Goal: Task Accomplishment & Management: Use online tool/utility

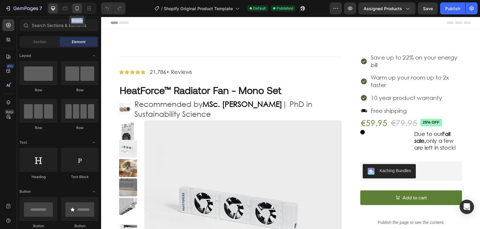
click at [74, 5] on div "Mobile" at bounding box center [71, 8] width 49 height 12
click at [74, 5] on div at bounding box center [77, 9] width 10 height 10
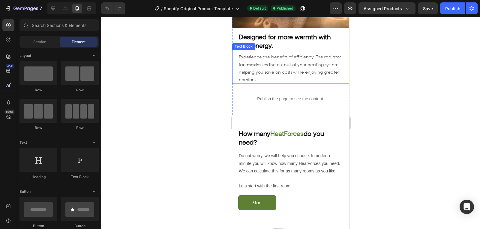
scroll to position [437, 0]
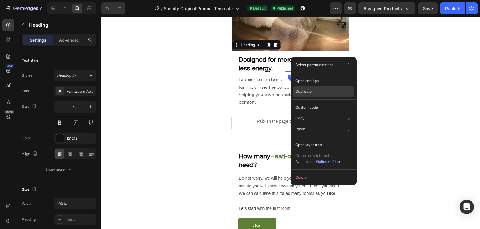
click at [314, 102] on div "Duplicate" at bounding box center [323, 107] width 61 height 11
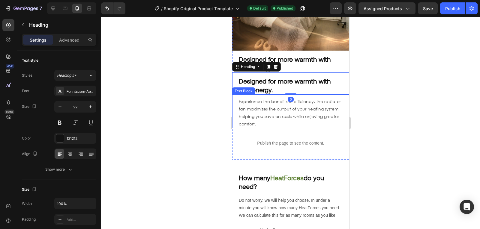
scroll to position [488, 0]
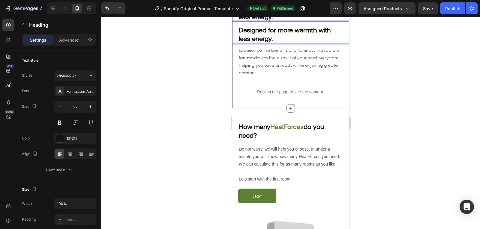
drag, startPoint x: 297, startPoint y: 21, endPoint x: 293, endPoint y: 79, distance: 58.6
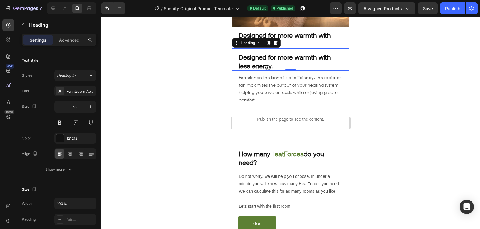
click at [208, 62] on div at bounding box center [290, 123] width 379 height 213
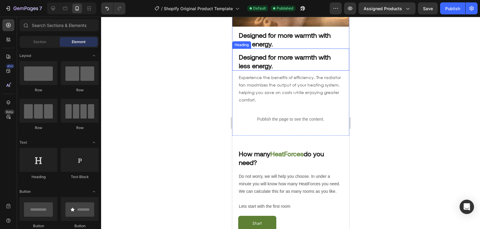
click at [254, 53] on strong "Designed for more warmth with less energy." at bounding box center [284, 61] width 92 height 16
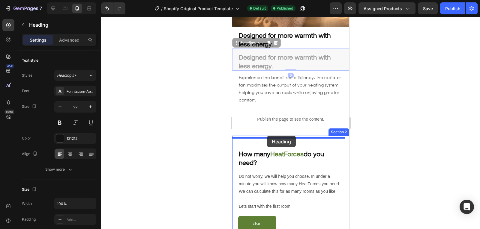
drag, startPoint x: 237, startPoint y: 36, endPoint x: 267, endPoint y: 136, distance: 103.7
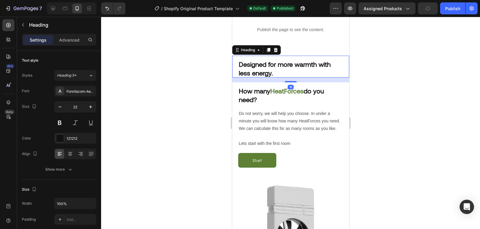
scroll to position [549, 0]
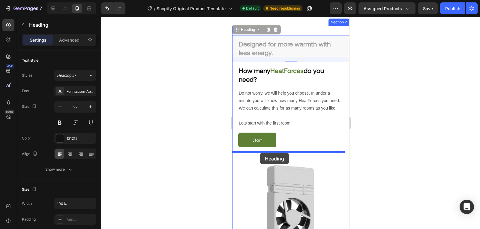
drag, startPoint x: 237, startPoint y: 24, endPoint x: 259, endPoint y: 153, distance: 130.8
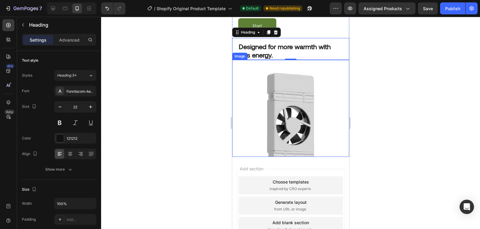
scroll to position [636, 0]
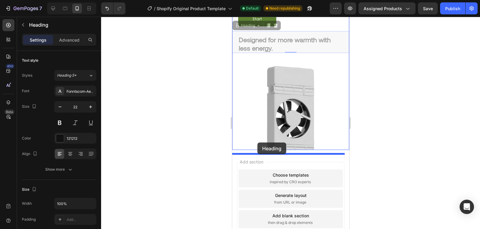
drag, startPoint x: 236, startPoint y: 33, endPoint x: 257, endPoint y: 143, distance: 112.0
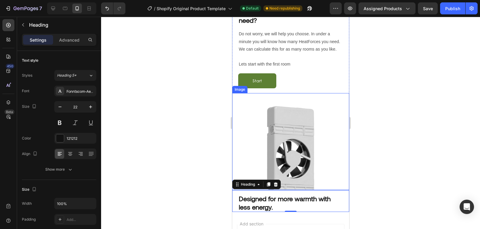
scroll to position [572, 0]
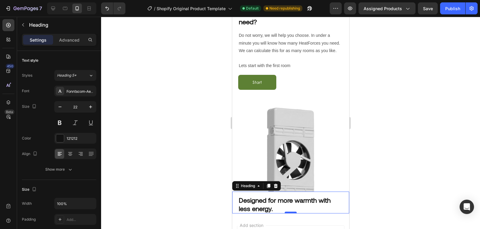
click at [285, 214] on div at bounding box center [290, 213] width 12 height 2
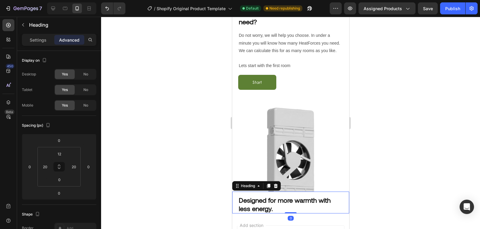
click at [257, 200] on strong "Designed for more warmth with less energy." at bounding box center [284, 204] width 92 height 16
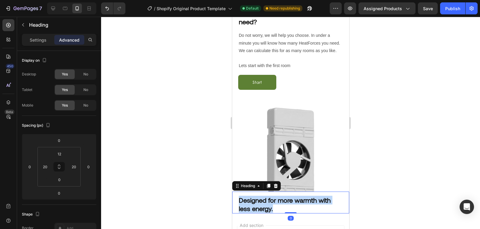
click at [257, 200] on strong "Designed for more warmth with less energy." at bounding box center [284, 204] width 92 height 16
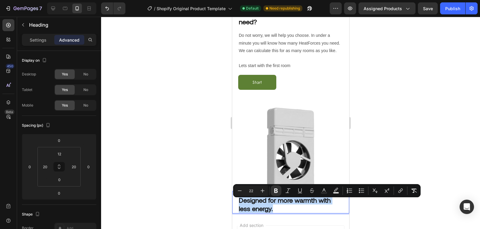
click at [257, 200] on strong "Designed for more warmth with less energy." at bounding box center [284, 204] width 92 height 16
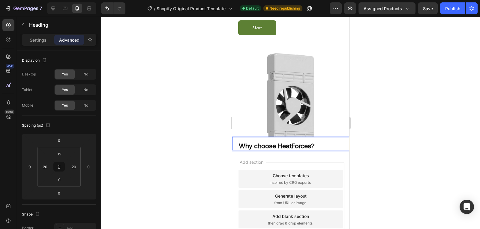
scroll to position [627, 0]
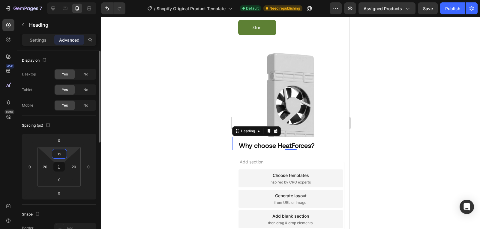
click at [64, 155] on input "12" at bounding box center [59, 154] width 12 height 9
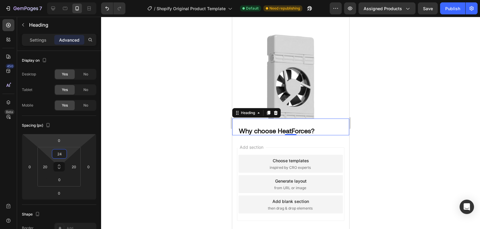
scroll to position [645, 0]
type input "24"
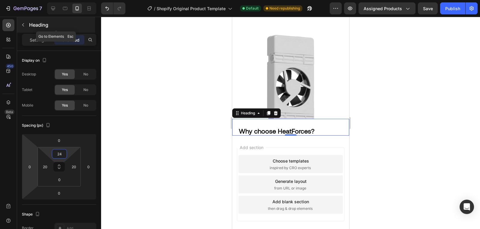
click at [23, 24] on icon "button" at bounding box center [23, 24] width 2 height 3
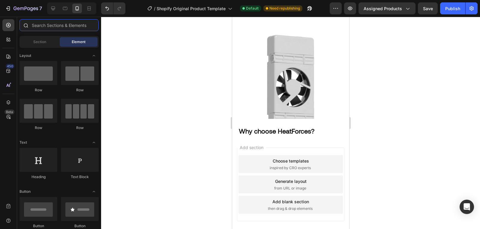
click at [50, 27] on input "text" at bounding box center [58, 25] width 79 height 12
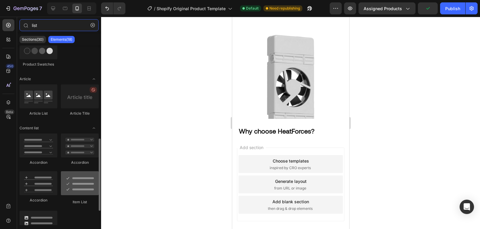
scroll to position [167, 0]
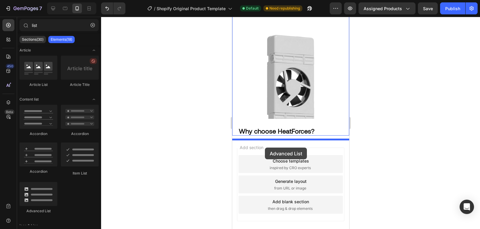
drag, startPoint x: 275, startPoint y: 211, endPoint x: 264, endPoint y: 147, distance: 65.2
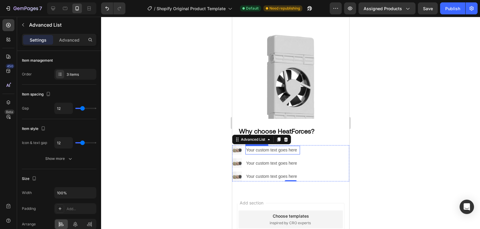
click at [272, 152] on div "Your custom text goes here" at bounding box center [272, 150] width 55 height 9
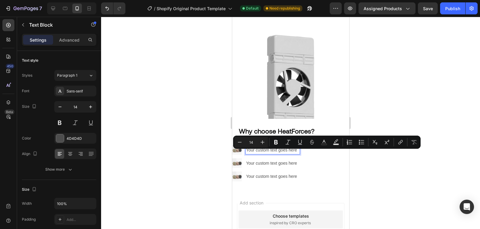
click at [260, 154] on p "Your custom text goes here" at bounding box center [272, 150] width 53 height 7
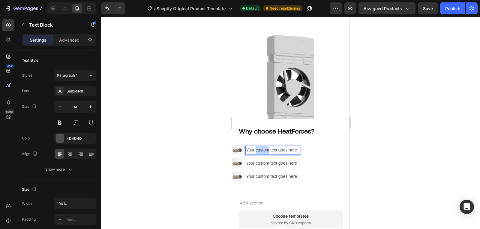
click at [260, 154] on p "Your custom text goes here" at bounding box center [272, 150] width 53 height 7
click at [22, 23] on icon "button" at bounding box center [23, 24] width 5 height 5
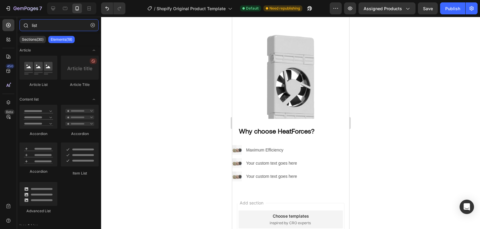
click at [56, 29] on input "list" at bounding box center [58, 25] width 79 height 12
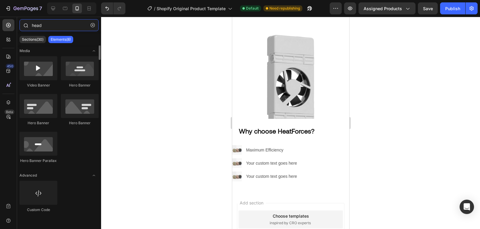
scroll to position [0, 0]
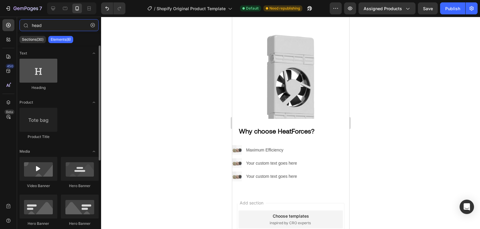
type input "head"
click at [48, 67] on div at bounding box center [38, 71] width 38 height 24
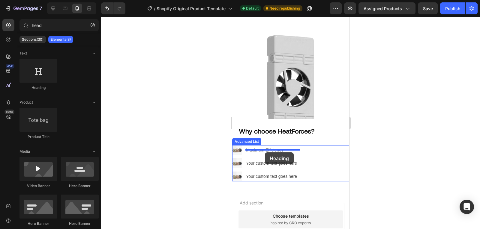
drag, startPoint x: 272, startPoint y: 87, endPoint x: 264, endPoint y: 153, distance: 66.1
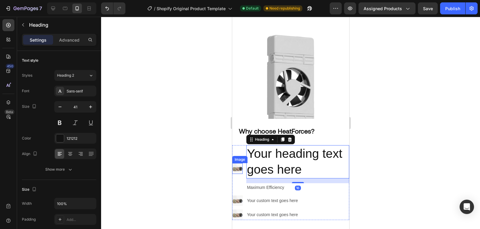
click at [237, 174] on img at bounding box center [237, 168] width 10 height 10
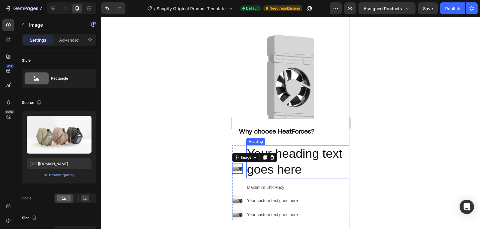
click at [287, 164] on h2 "Your heading text goes here" at bounding box center [297, 161] width 103 height 33
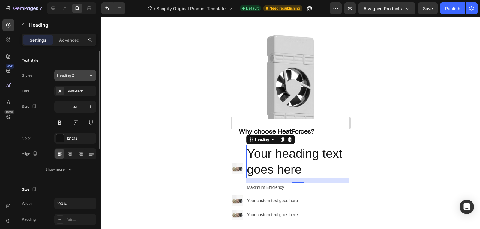
click at [74, 78] on span "Heading 2" at bounding box center [65, 75] width 17 height 5
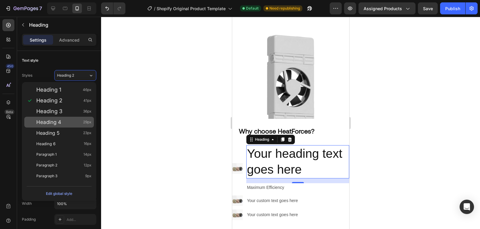
click at [66, 125] on div "Heading 4 29px" at bounding box center [63, 122] width 55 height 6
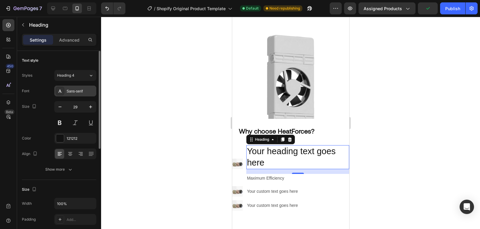
click at [79, 93] on div "Sans-serif" at bounding box center [81, 91] width 28 height 5
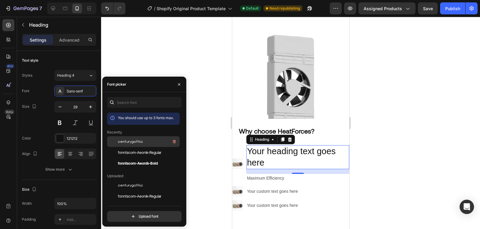
click at [128, 145] on div "centurygothic" at bounding box center [148, 141] width 61 height 7
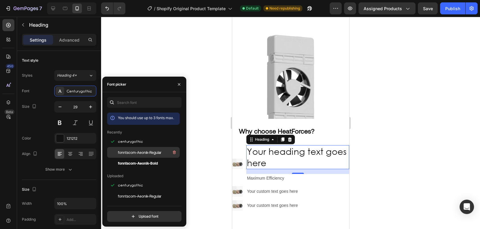
click at [138, 154] on span "fonntscom-Aeonik-Regular" at bounding box center [139, 152] width 43 height 5
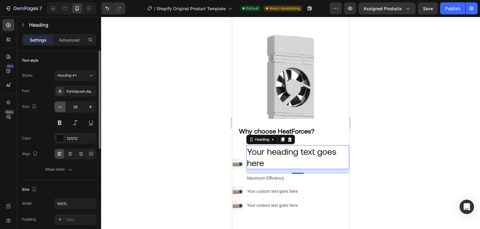
click at [60, 108] on icon "button" at bounding box center [60, 107] width 6 height 6
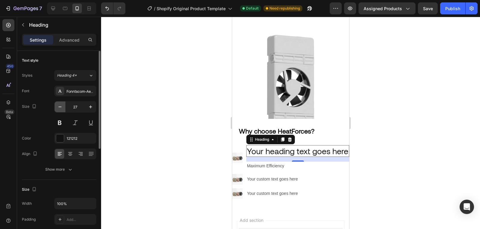
click at [60, 108] on icon "button" at bounding box center [60, 107] width 6 height 6
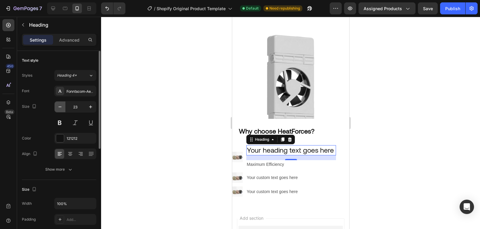
click at [60, 108] on icon "button" at bounding box center [60, 107] width 6 height 6
type input "22"
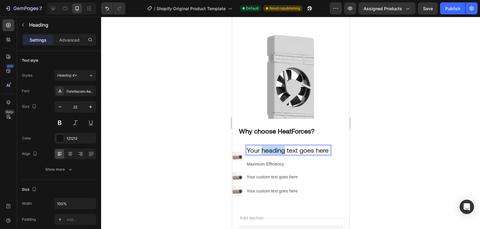
click at [262, 155] on p "Your heading text goes here" at bounding box center [288, 150] width 84 height 9
click at [270, 167] on p "Maximum Efficiency" at bounding box center [276, 164] width 60 height 7
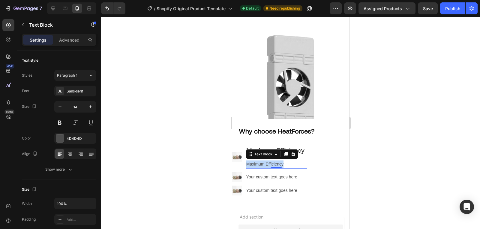
click at [270, 167] on p "Maximum Efficiency" at bounding box center [276, 164] width 60 height 7
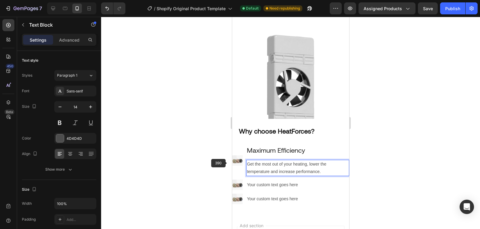
click at [227, 163] on div at bounding box center [290, 123] width 379 height 213
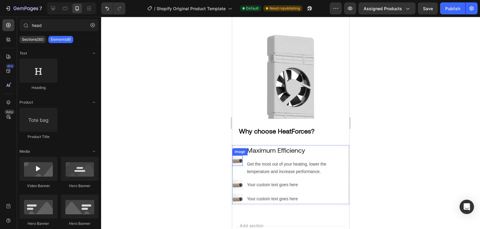
click at [240, 156] on div "Image" at bounding box center [239, 151] width 15 height 7
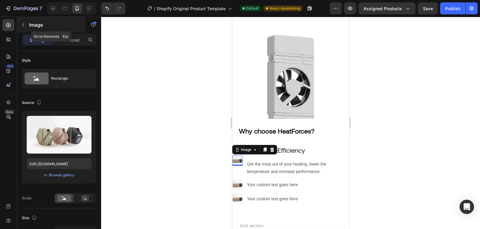
click at [22, 25] on icon "button" at bounding box center [23, 24] width 2 height 3
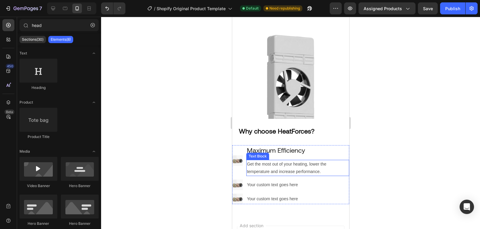
click at [267, 169] on p "Get the most out of your heating, lower the temperature and increase performanc…" at bounding box center [297, 168] width 102 height 15
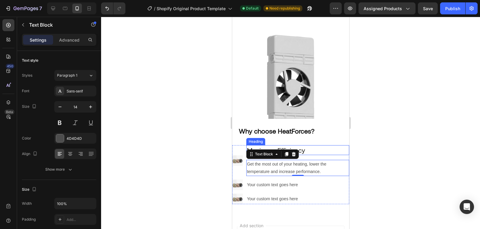
click at [320, 155] on p "Maximum Efficiency" at bounding box center [297, 150] width 102 height 9
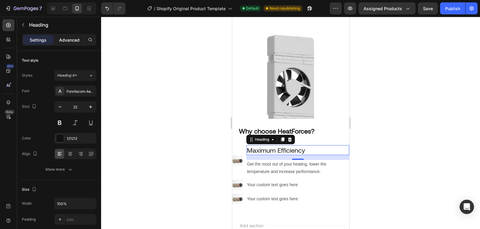
click at [64, 38] on p "Advanced" at bounding box center [69, 40] width 20 height 6
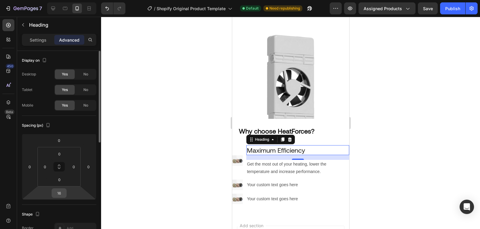
click at [57, 189] on input "16" at bounding box center [59, 193] width 12 height 9
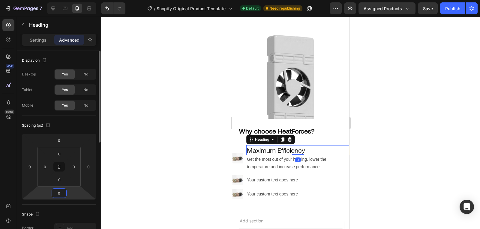
type input "0"
click at [236, 164] on img at bounding box center [237, 158] width 10 height 10
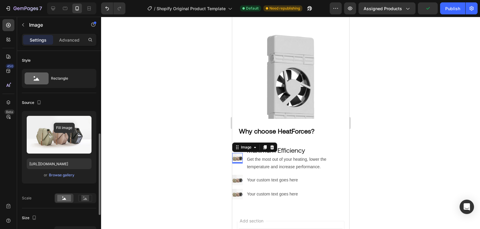
click at [64, 194] on div at bounding box center [64, 198] width 19 height 9
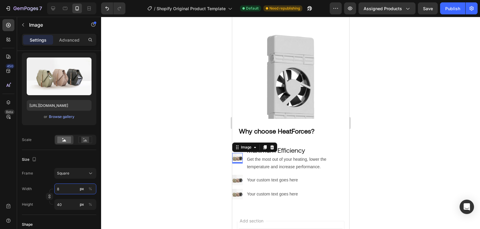
type input "80"
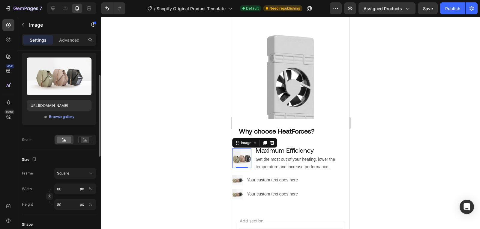
click at [33, 183] on div "Frame Square Width 80 px % Height 80 px %" at bounding box center [59, 189] width 74 height 42
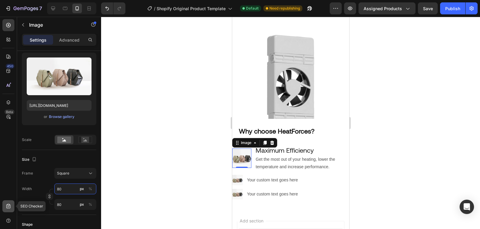
type input "1"
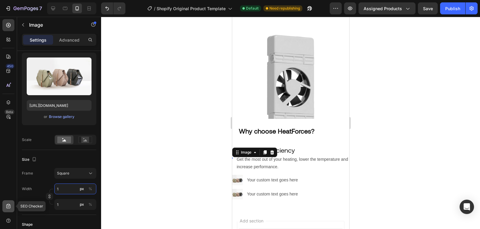
type input "12"
type input "120"
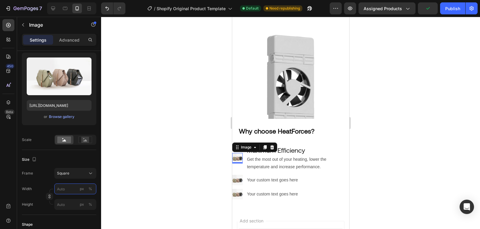
type input "9"
type input "90"
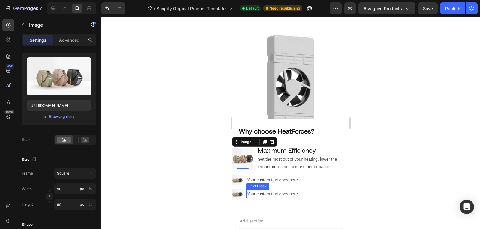
click at [327, 197] on div "Your custom text goes here" at bounding box center [297, 194] width 103 height 9
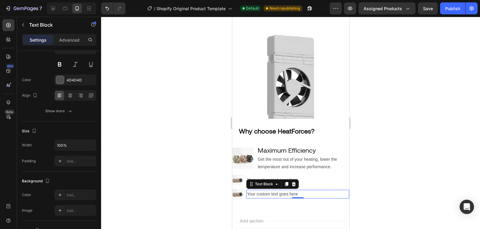
scroll to position [0, 0]
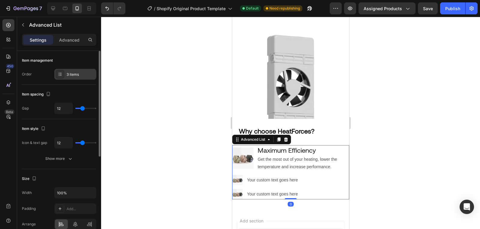
click at [78, 69] on div "3 items" at bounding box center [75, 74] width 42 height 11
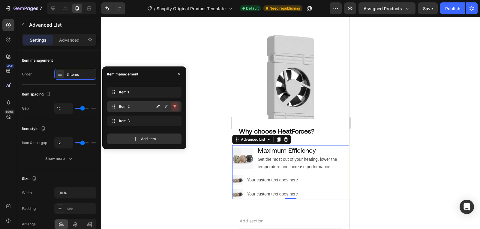
click at [178, 108] on button "button" at bounding box center [175, 107] width 8 height 8
click at [178, 108] on button "Delete" at bounding box center [171, 107] width 16 height 8
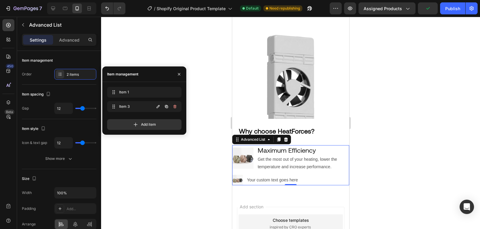
click at [175, 109] on button "button" at bounding box center [175, 107] width 8 height 8
click at [175, 109] on button "Delete" at bounding box center [171, 107] width 16 height 8
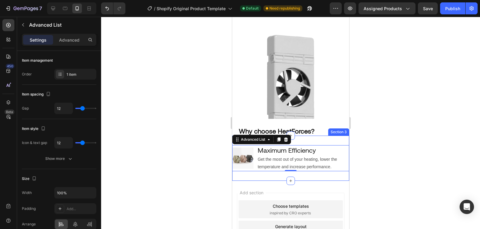
click at [214, 183] on div at bounding box center [290, 123] width 379 height 213
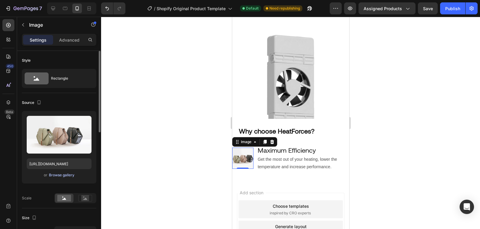
click at [65, 176] on div "Browse gallery" at bounding box center [61, 175] width 25 height 5
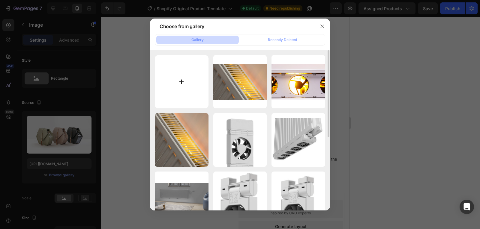
click at [193, 73] on input "file" at bounding box center [182, 82] width 54 height 54
click at [97, 119] on div at bounding box center [240, 114] width 480 height 229
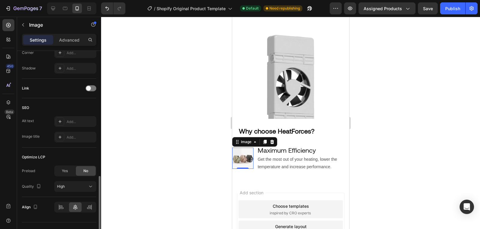
scroll to position [272, 0]
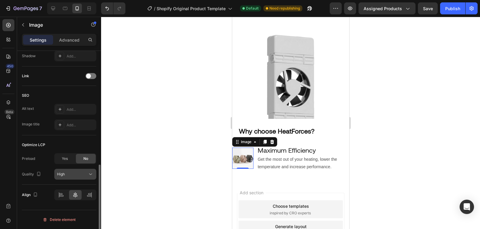
click at [74, 172] on div "High" at bounding box center [72, 174] width 31 height 5
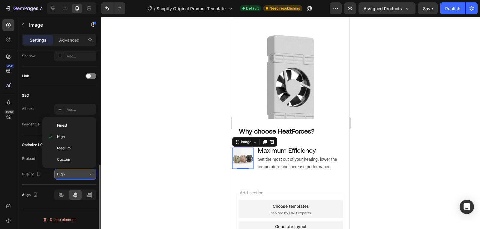
click at [74, 172] on div "High" at bounding box center [72, 174] width 31 height 5
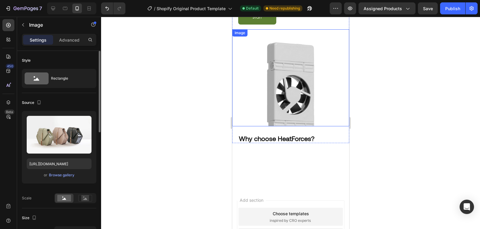
scroll to position [599, 0]
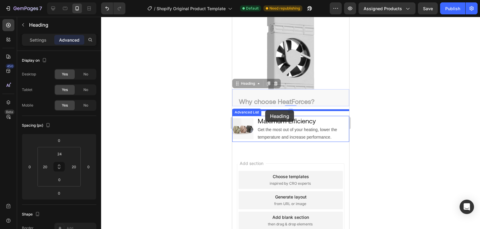
drag, startPoint x: 271, startPoint y: 106, endPoint x: 265, endPoint y: 110, distance: 7.5
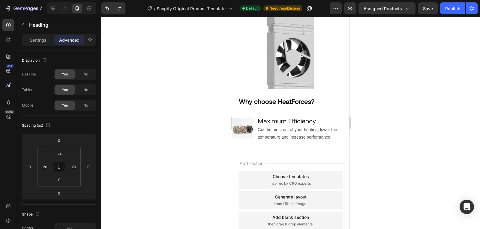
click at [202, 103] on div at bounding box center [290, 123] width 379 height 213
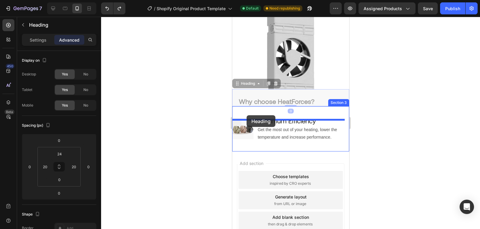
drag, startPoint x: 261, startPoint y: 106, endPoint x: 246, endPoint y: 115, distance: 17.5
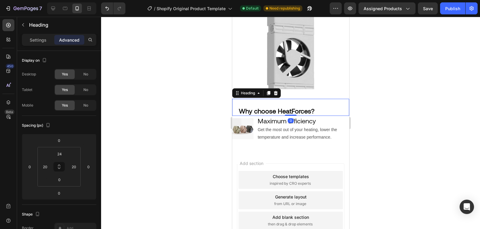
click at [364, 103] on div at bounding box center [290, 123] width 379 height 213
click at [56, 184] on input "0" at bounding box center [59, 179] width 12 height 9
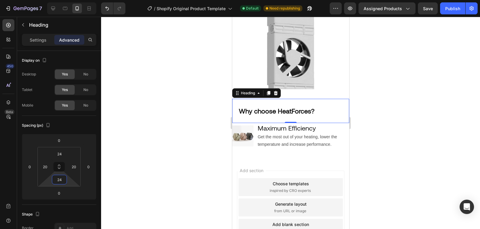
type input "2"
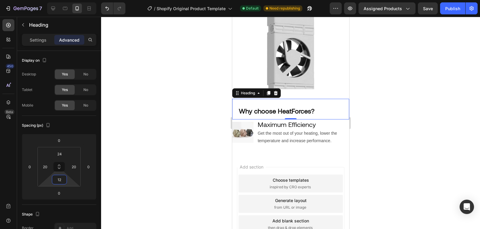
type input "12"
click at [188, 160] on div at bounding box center [290, 123] width 379 height 213
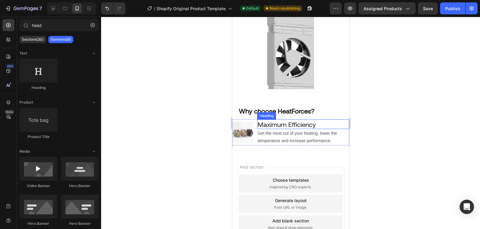
click at [331, 128] on h2 "Maximum Efficiency" at bounding box center [303, 125] width 92 height 10
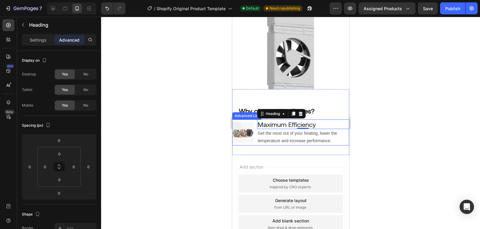
click at [255, 146] on li "Image Maximum Efficiency Heading 0 Get the most out of your heating, lower the …" at bounding box center [290, 133] width 117 height 26
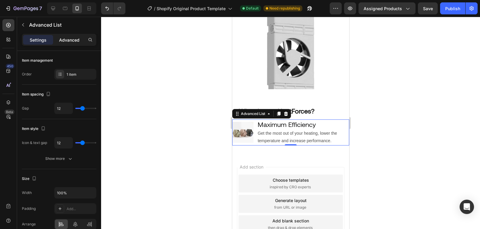
click at [69, 41] on p "Advanced" at bounding box center [69, 40] width 20 height 6
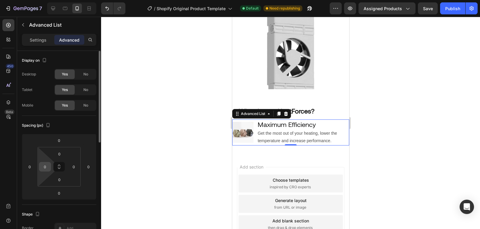
click at [43, 166] on input "0" at bounding box center [44, 167] width 9 height 9
type input "12"
click at [78, 166] on div "0" at bounding box center [74, 167] width 12 height 10
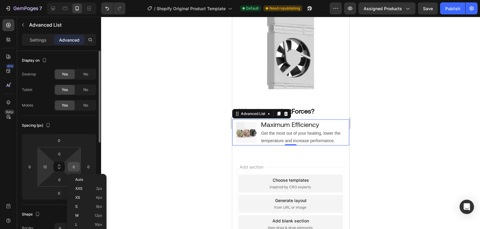
click at [76, 166] on input "0" at bounding box center [73, 167] width 9 height 9
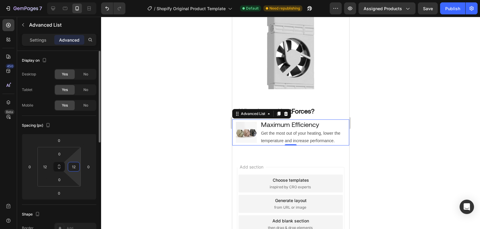
type input "12"
click at [0, 0] on div "Spacing (px) 0 0 0 0 0 12 0 12" at bounding box center [0, 0] width 0 height 0
click at [75, 125] on div "Spacing (px)" at bounding box center [59, 126] width 74 height 10
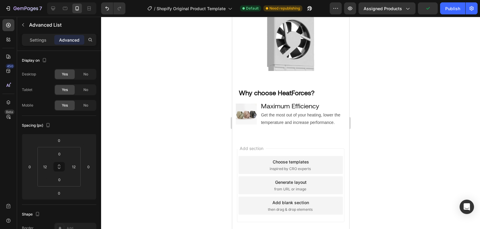
scroll to position [683, 0]
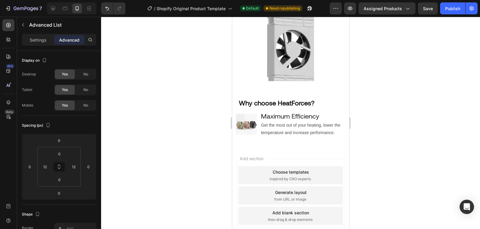
click at [243, 125] on img at bounding box center [245, 124] width 21 height 21
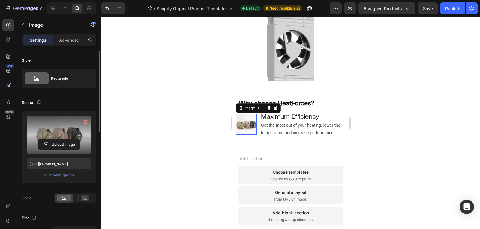
click at [73, 136] on label at bounding box center [59, 135] width 65 height 38
click at [73, 140] on input "file" at bounding box center [58, 145] width 41 height 10
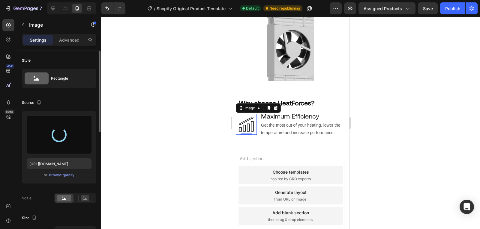
type input "[URL][DOMAIN_NAME]"
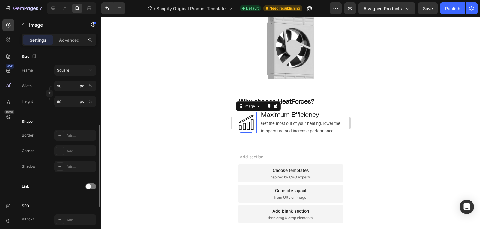
scroll to position [178, 0]
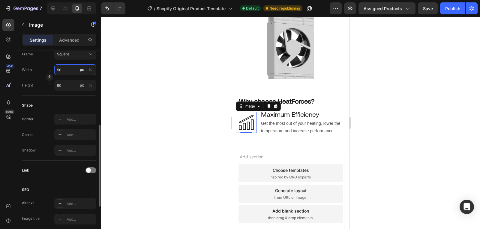
click at [65, 71] on input "90" at bounding box center [75, 69] width 42 height 11
type input "80"
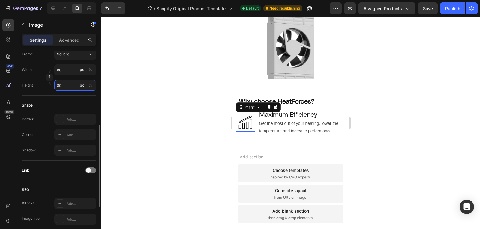
click at [70, 85] on input "80" at bounding box center [75, 85] width 42 height 11
click at [41, 111] on div "Shape Border Add... Corner Add... Shadow Add..." at bounding box center [59, 128] width 74 height 65
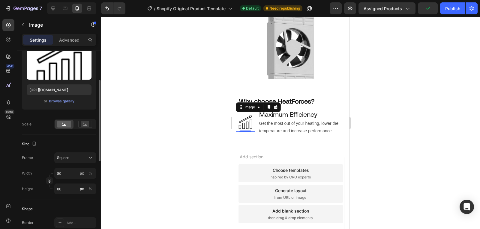
scroll to position [73, 0]
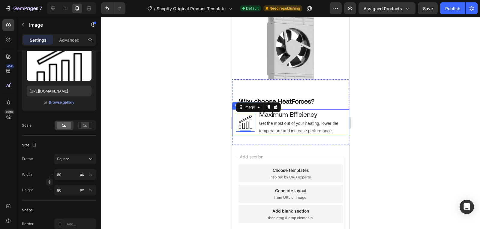
click at [255, 136] on li "Image 0 Maximum Efficiency Heading Get the most out of your heating, lower the …" at bounding box center [290, 122] width 110 height 26
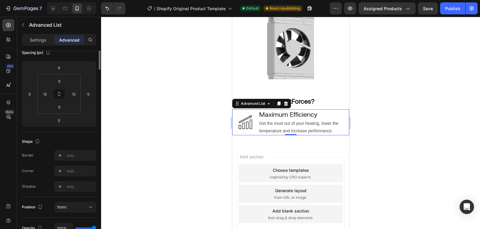
scroll to position [0, 0]
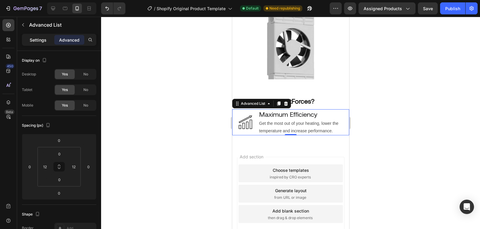
click at [43, 41] on p "Settings" at bounding box center [38, 40] width 17 height 6
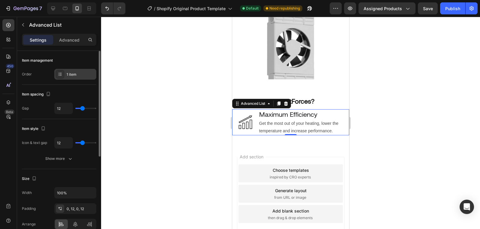
click at [77, 70] on div "1 item" at bounding box center [75, 74] width 42 height 11
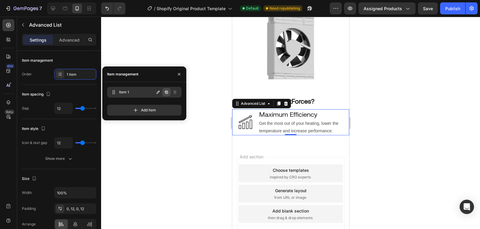
click at [163, 94] on button "button" at bounding box center [166, 92] width 8 height 8
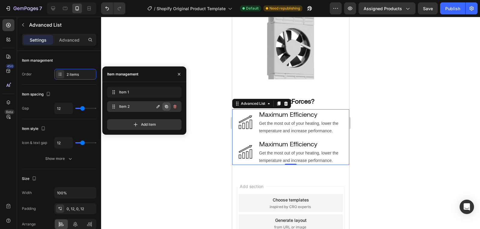
click at [163, 107] on button "button" at bounding box center [166, 107] width 8 height 8
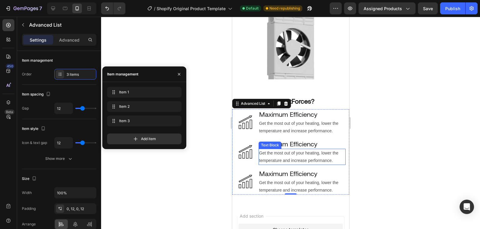
click at [280, 149] on div "Text Block" at bounding box center [269, 145] width 23 height 7
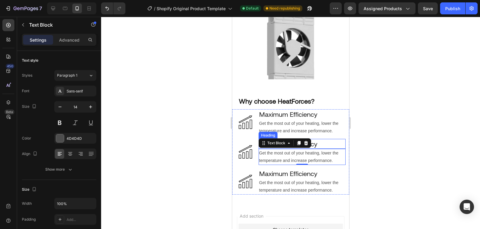
click at [320, 148] on h2 "Maximum Efficiency" at bounding box center [301, 144] width 87 height 10
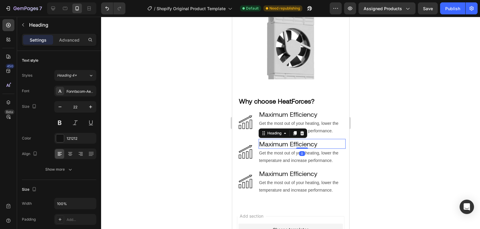
click at [311, 149] on h2 "Maximum Efficiency" at bounding box center [301, 144] width 87 height 10
click at [248, 151] on img at bounding box center [244, 152] width 19 height 19
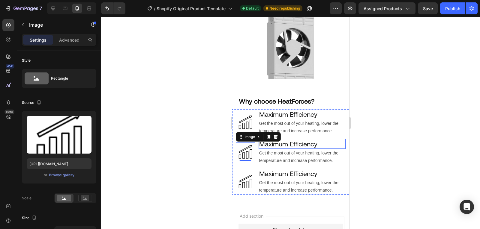
click at [293, 145] on p "Maximum Efficiency" at bounding box center [302, 144] width 86 height 9
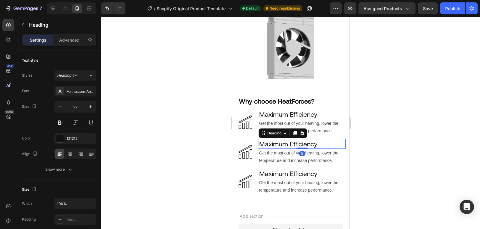
click at [293, 145] on p "Maximum Efficiency" at bounding box center [302, 144] width 86 height 9
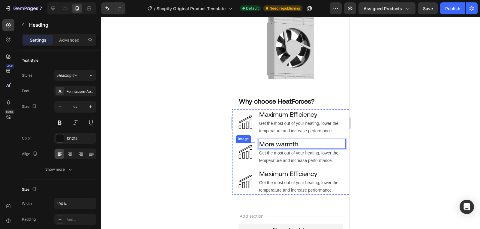
click at [243, 157] on img at bounding box center [244, 152] width 19 height 19
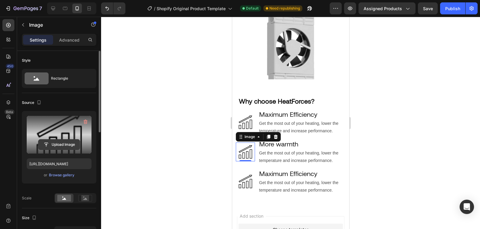
click at [51, 140] on input "file" at bounding box center [58, 145] width 41 height 10
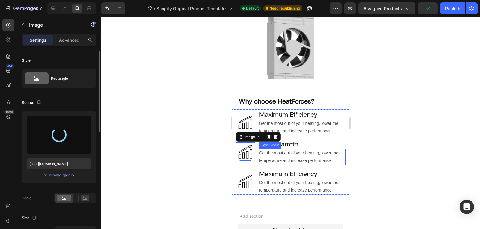
click at [305, 161] on p "Get the most out of your heating, lower the temperature and increase performanc…" at bounding box center [302, 157] width 86 height 15
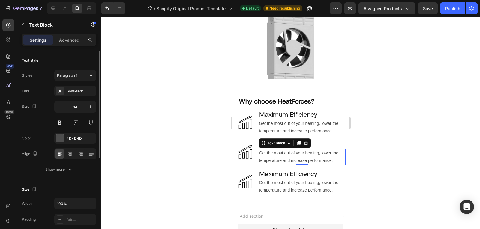
click at [272, 158] on p "Get the most out of your heating, lower the temperature and increase performanc…" at bounding box center [302, 157] width 86 height 15
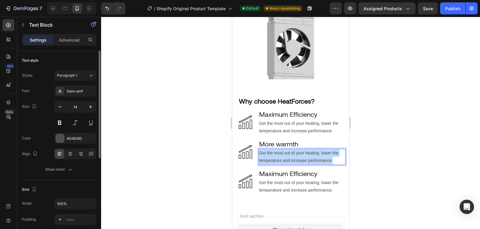
click at [272, 158] on p "Get the most out of your heating, lower the temperature and increase performanc…" at bounding box center [302, 157] width 86 height 15
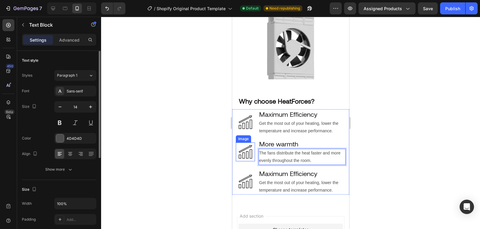
click at [239, 157] on img at bounding box center [244, 152] width 19 height 19
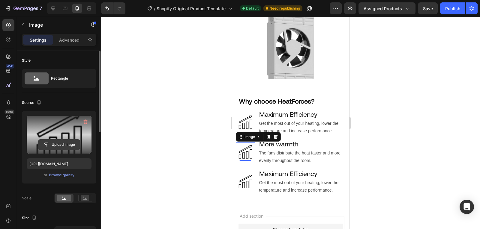
click at [75, 142] on input "file" at bounding box center [58, 145] width 41 height 10
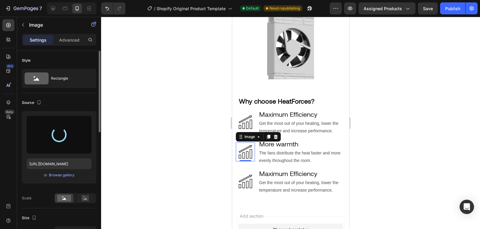
type input "[URL][DOMAIN_NAME]"
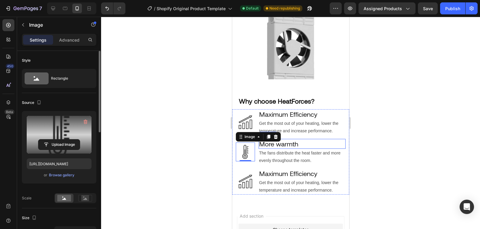
click at [300, 146] on p "More warmth" at bounding box center [302, 144] width 86 height 9
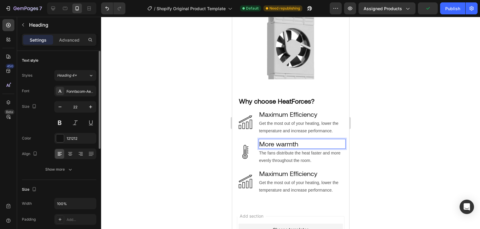
click at [292, 148] on p "More warmth" at bounding box center [302, 144] width 86 height 9
click at [61, 106] on icon "button" at bounding box center [60, 107] width 6 height 6
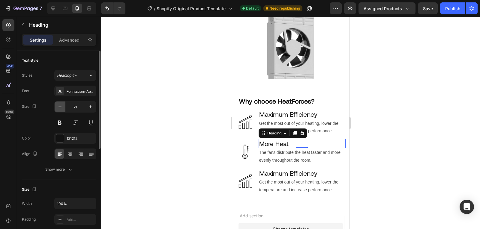
type input "20"
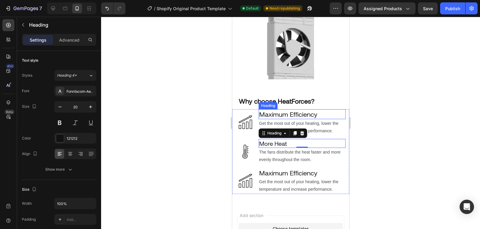
click at [290, 119] on h2 "Maximum Efficiency" at bounding box center [301, 114] width 87 height 10
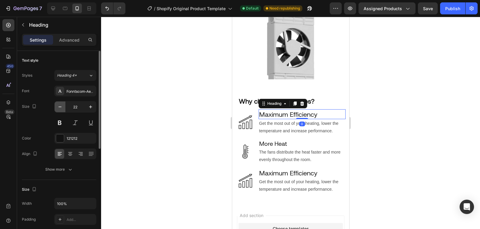
click at [62, 110] on button "button" at bounding box center [60, 107] width 11 height 11
type input "20"
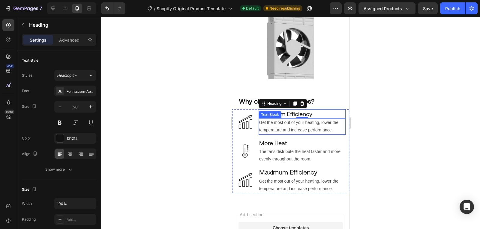
click at [283, 131] on p "Get the most out of your heating, lower the temperature and increase performanc…" at bounding box center [302, 126] width 86 height 15
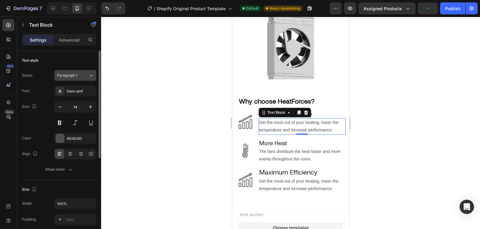
click at [87, 76] on div "Paragraph 1" at bounding box center [72, 75] width 31 height 5
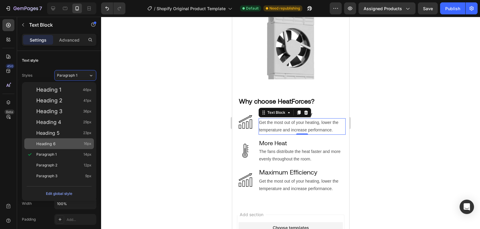
click at [75, 145] on div "Heading 6 16px" at bounding box center [63, 144] width 55 height 6
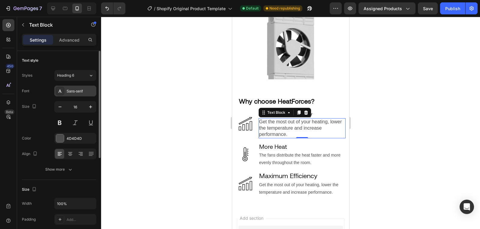
click at [87, 90] on div "Sans-serif" at bounding box center [81, 91] width 28 height 5
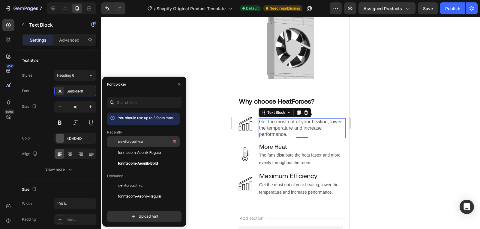
click at [132, 139] on span "centurygothic" at bounding box center [130, 141] width 25 height 5
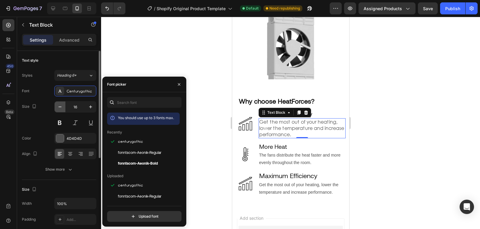
click at [59, 108] on icon "button" at bounding box center [60, 107] width 6 height 6
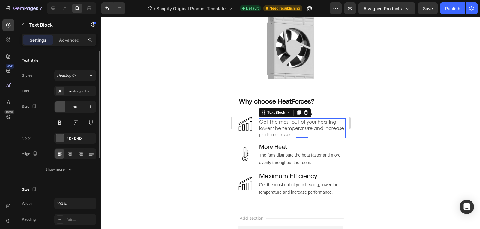
click at [59, 108] on icon "button" at bounding box center [60, 107] width 6 height 6
type input "14"
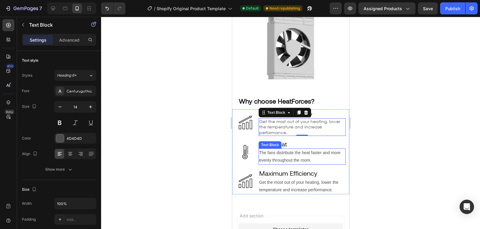
click at [288, 164] on p "The fans distribute the heat faster and more evenly throughout the room." at bounding box center [302, 156] width 86 height 15
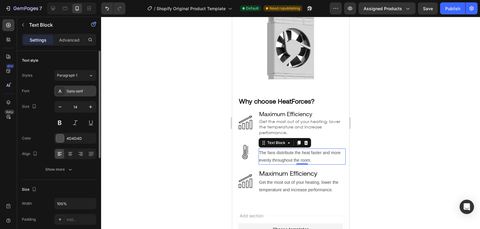
click at [84, 94] on div "Sans-serif" at bounding box center [75, 91] width 42 height 11
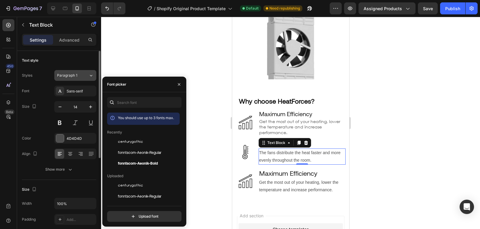
click at [76, 76] on span "Paragraph 1" at bounding box center [67, 75] width 20 height 5
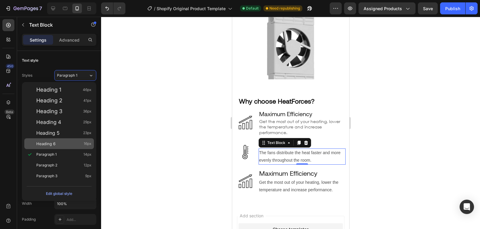
click at [63, 142] on div "Heading 6 16px" at bounding box center [63, 144] width 55 height 6
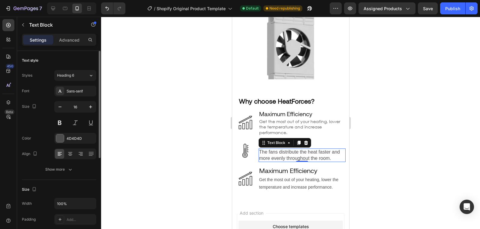
click at [84, 97] on div "Font Sans-serif Size 16 Color 4D4D4D Align Show more" at bounding box center [59, 130] width 74 height 89
click at [82, 86] on div "Sans-serif" at bounding box center [75, 91] width 42 height 11
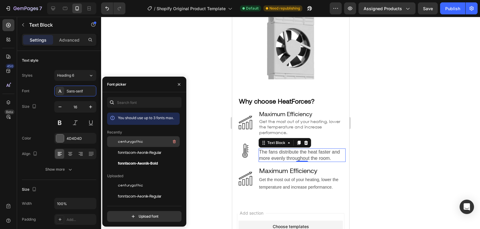
click at [136, 143] on span "centurygothic" at bounding box center [130, 141] width 25 height 5
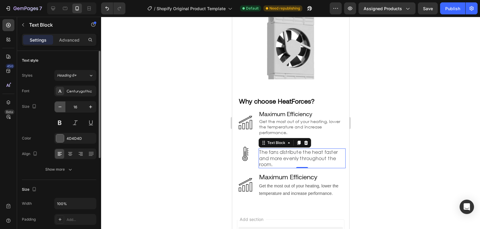
click at [58, 109] on icon "button" at bounding box center [60, 107] width 6 height 6
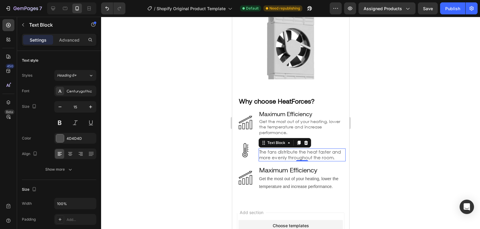
type input "14"
click at [286, 180] on p "Get the most out of your heating, lower the temperature and increase performanc…" at bounding box center [302, 182] width 86 height 15
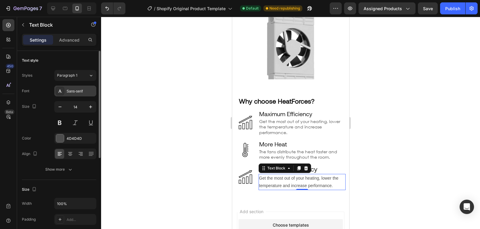
click at [83, 88] on div "Sans-serif" at bounding box center [75, 91] width 42 height 11
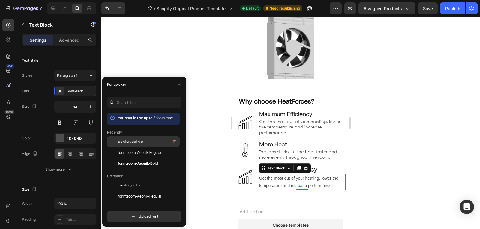
click at [127, 142] on span "centurygothic" at bounding box center [130, 141] width 25 height 5
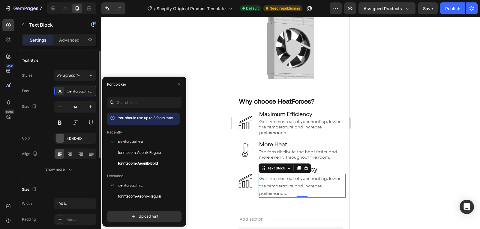
click at [38, 118] on div "Size 14" at bounding box center [59, 114] width 74 height 27
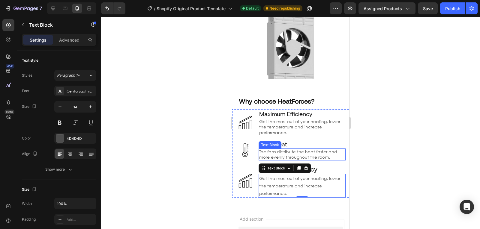
click at [302, 157] on p "The fans distribute the heat faster and more evenly throughout the room." at bounding box center [302, 154] width 86 height 11
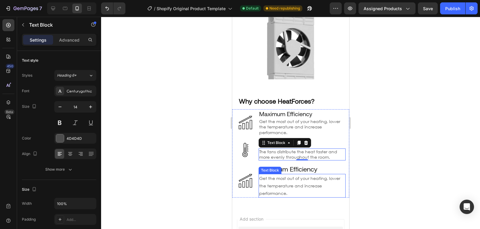
click at [282, 174] on h2 "Maximum Efficiency" at bounding box center [301, 169] width 87 height 10
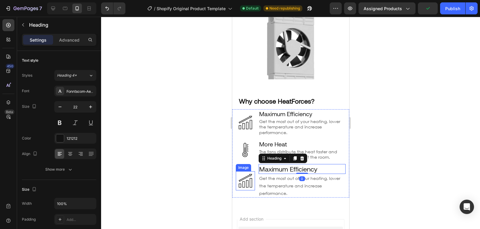
click at [241, 181] on img at bounding box center [244, 181] width 19 height 19
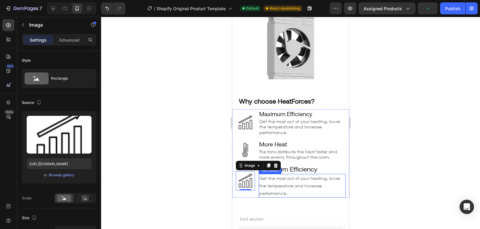
click at [291, 179] on p "Get the most out of your heating, lower the temperature and increase performanc…" at bounding box center [302, 186] width 86 height 23
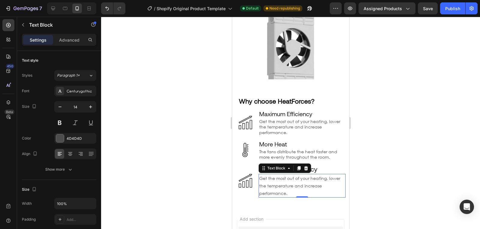
click at [321, 172] on h2 "Maximum Efficiency" at bounding box center [301, 169] width 87 height 10
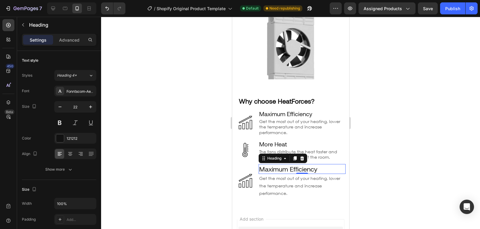
click at [302, 173] on h2 "Maximum Efficiency" at bounding box center [301, 169] width 87 height 10
click at [302, 173] on p "Maximum Efficiency" at bounding box center [302, 169] width 86 height 9
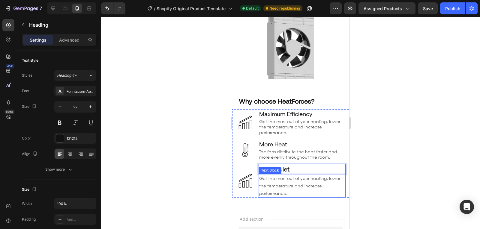
click at [292, 187] on p "Get the most out of your heating, lower the temperature and increase performanc…" at bounding box center [302, 186] width 86 height 23
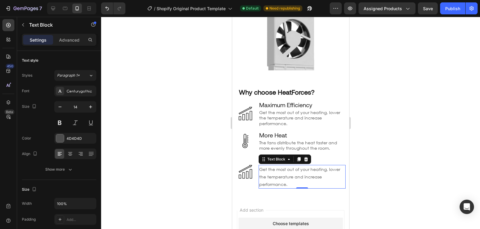
scroll to position [696, 0]
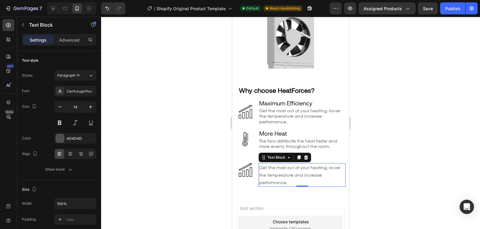
click at [213, 180] on div at bounding box center [290, 123] width 379 height 213
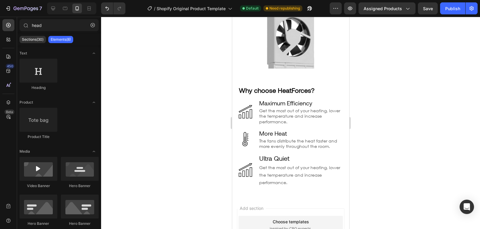
click at [213, 180] on div at bounding box center [290, 123] width 379 height 213
click at [244, 122] on img at bounding box center [244, 112] width 19 height 19
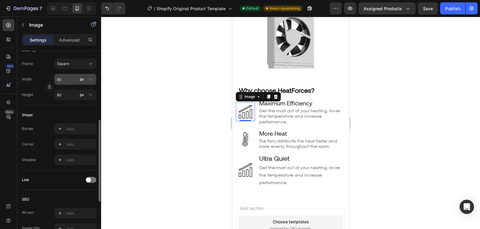
scroll to position [167, 0]
click at [62, 78] on input "80" at bounding box center [75, 81] width 42 height 11
type input "5"
type input "50"
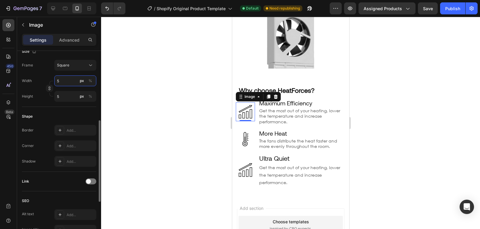
type input "50"
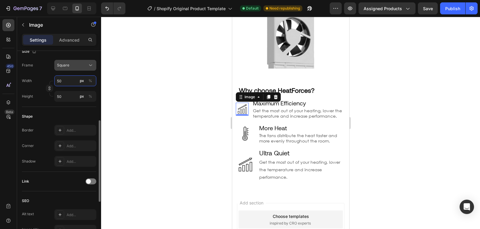
type input "5"
type input "58"
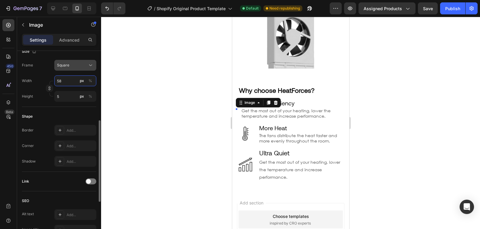
type input "58"
type input "580"
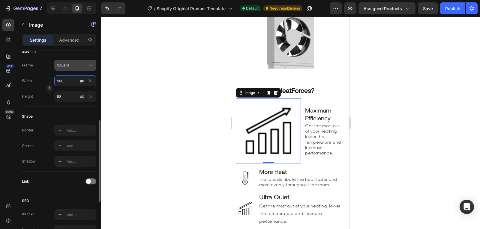
type input "580"
type input "80"
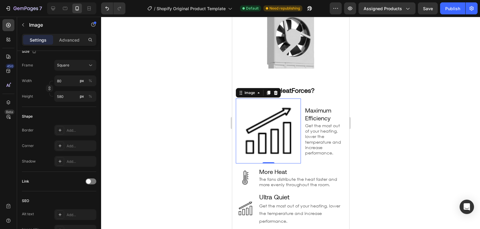
click at [173, 112] on div at bounding box center [290, 123] width 379 height 213
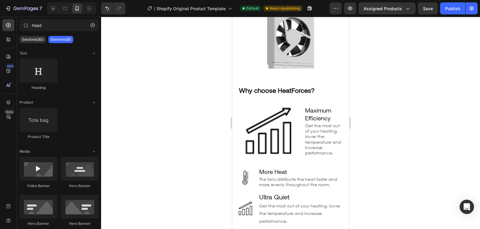
click at [242, 132] on img at bounding box center [267, 131] width 65 height 65
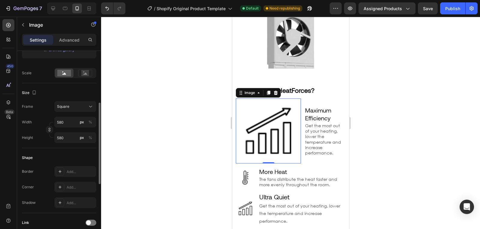
scroll to position [126, 0]
click at [62, 122] on input "580" at bounding box center [75, 122] width 42 height 11
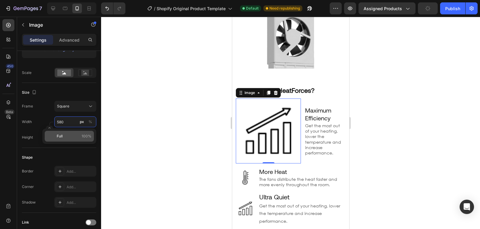
type input "8"
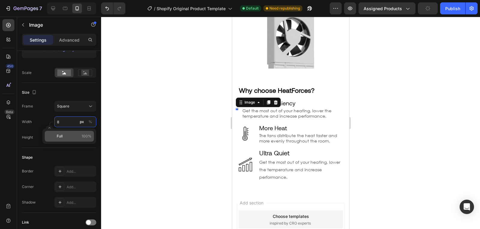
type input "80"
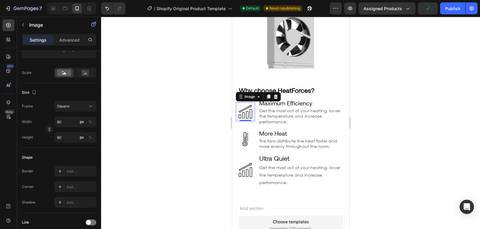
click at [171, 130] on div at bounding box center [290, 123] width 379 height 213
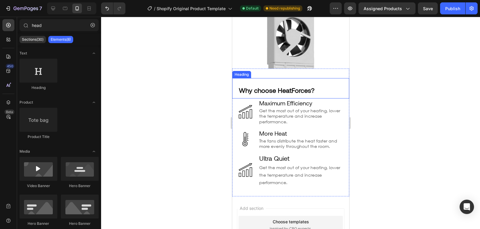
click at [313, 99] on div "Why choose HeatForces? Heading" at bounding box center [290, 88] width 117 height 21
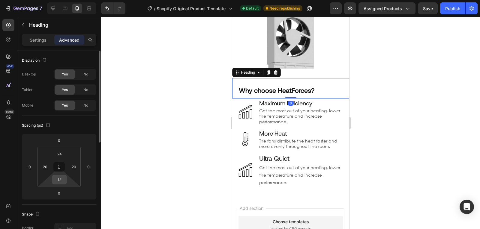
click at [63, 178] on input "12" at bounding box center [59, 179] width 12 height 9
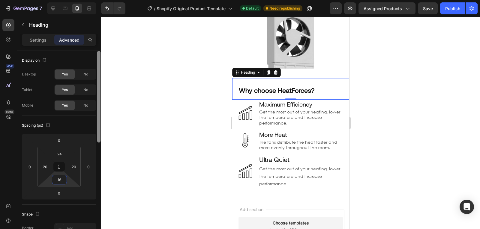
type input "16"
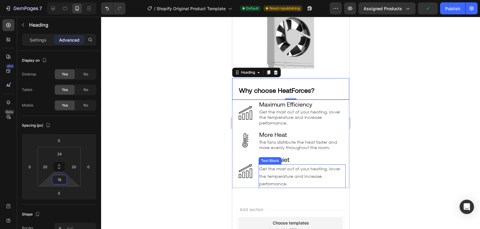
scroll to position [724, 0]
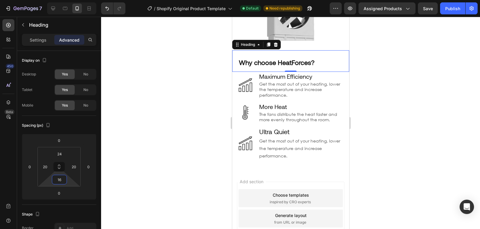
click at [183, 164] on div at bounding box center [290, 123] width 379 height 213
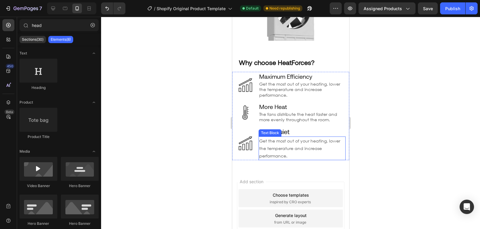
click at [291, 151] on p "Get the most out of your heating, lower the temperature and increase performanc…" at bounding box center [302, 148] width 86 height 23
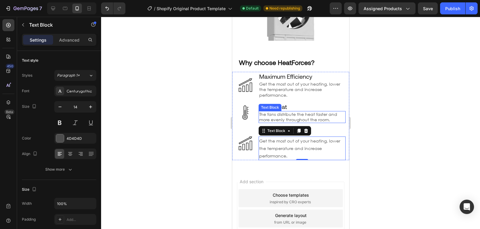
click at [320, 123] on p "The fans distribute the heat faster and more evenly throughout the room." at bounding box center [302, 117] width 86 height 11
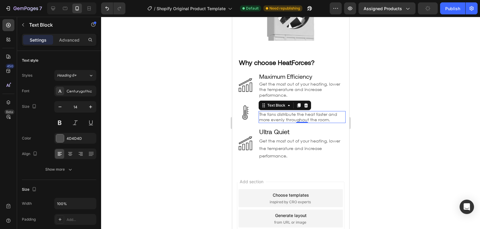
scroll to position [126, 0]
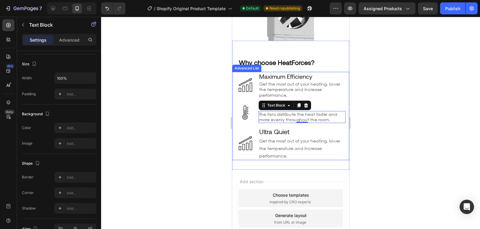
click at [380, 127] on div at bounding box center [290, 123] width 379 height 213
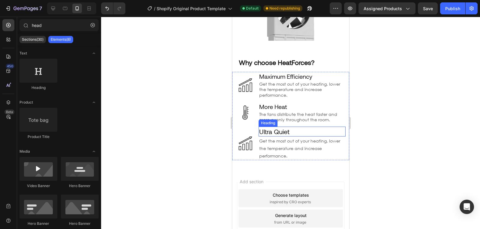
click at [284, 133] on p "Ultra Quiet" at bounding box center [302, 131] width 86 height 9
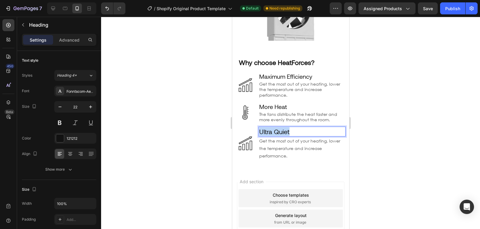
click at [284, 134] on p "Ultra Quiet" at bounding box center [302, 131] width 86 height 9
click at [300, 155] on p "Get the most out of your heating, lower the temperature and increase performanc…" at bounding box center [302, 148] width 86 height 23
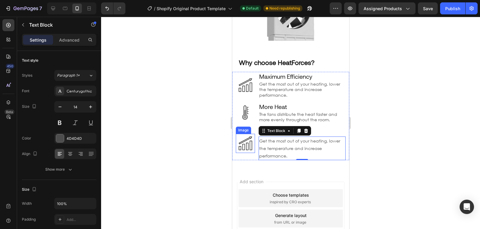
click at [250, 153] on img at bounding box center [244, 143] width 19 height 19
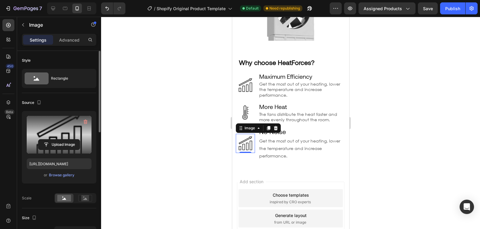
click at [62, 135] on label at bounding box center [59, 135] width 65 height 38
click at [62, 140] on input "file" at bounding box center [58, 145] width 41 height 10
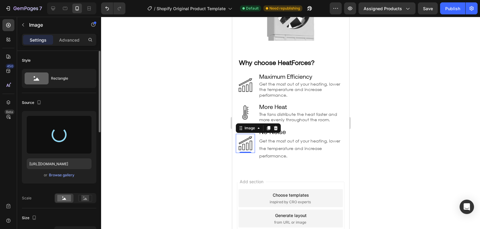
type input "[URL][DOMAIN_NAME]"
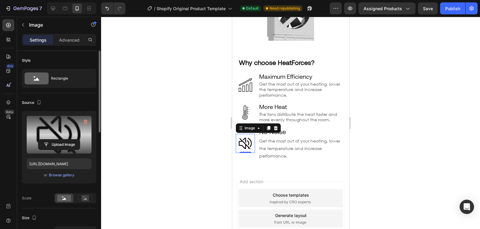
click at [217, 154] on div at bounding box center [290, 123] width 379 height 213
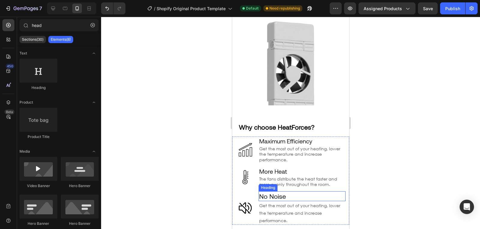
scroll to position [664, 0]
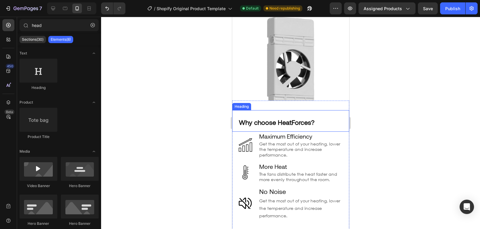
click at [283, 132] on div "Why choose HeatForces? Heading" at bounding box center [290, 121] width 117 height 22
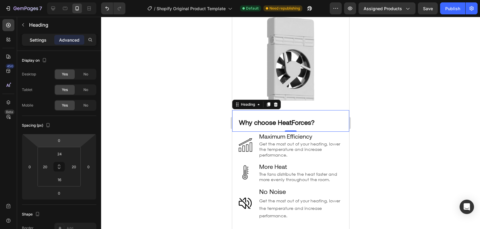
click at [38, 38] on p "Settings" at bounding box center [38, 40] width 17 height 6
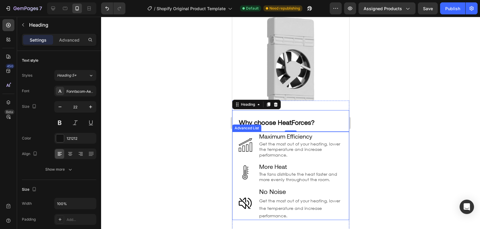
scroll to position [679, 0]
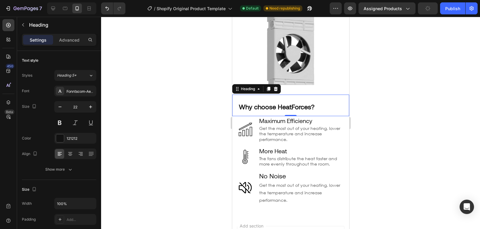
click at [287, 124] on div "0" at bounding box center [290, 121] width 6 height 5
click at [268, 125] on h2 "Maximum Efficiency" at bounding box center [301, 120] width 87 height 9
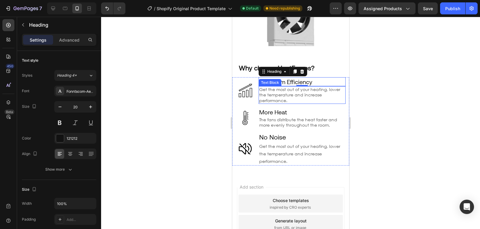
scroll to position [719, 0]
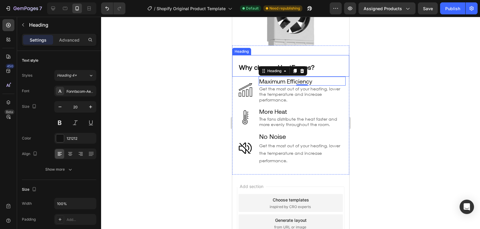
click at [329, 69] on h2 "Why choose HeatForces?" at bounding box center [290, 67] width 105 height 10
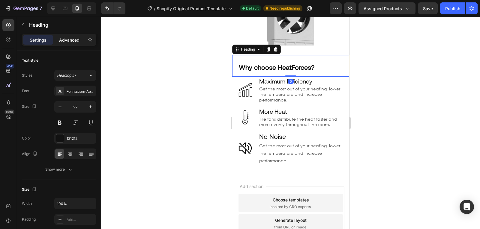
click at [69, 43] on p "Advanced" at bounding box center [69, 40] width 20 height 6
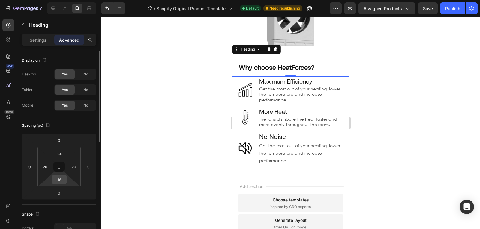
click at [61, 181] on input "16" at bounding box center [59, 179] width 12 height 9
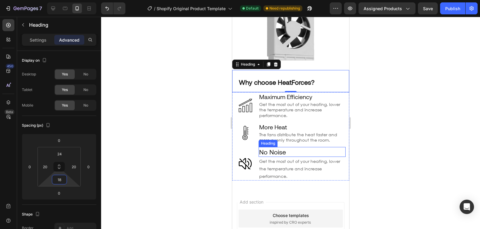
scroll to position [704, 0]
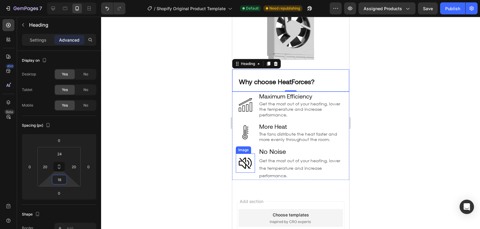
type input "18"
click at [276, 155] on p "No Noise" at bounding box center [302, 151] width 86 height 9
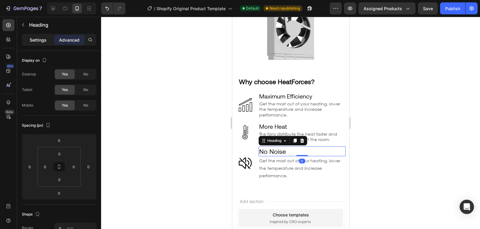
click at [39, 40] on p "Settings" at bounding box center [38, 40] width 17 height 6
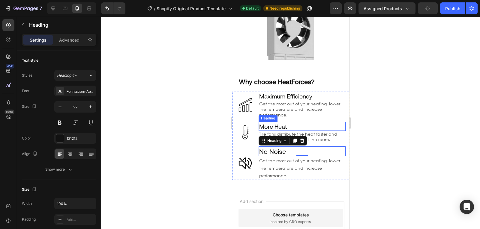
click at [271, 125] on ul "Image Maximum Efficiency Heading Get the most out of your heating, lower the te…" at bounding box center [290, 136] width 110 height 88
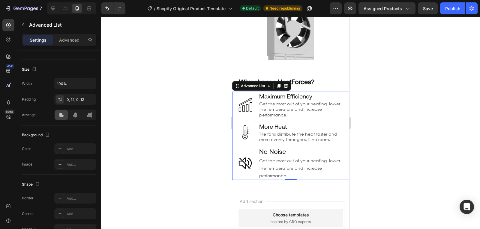
scroll to position [0, 0]
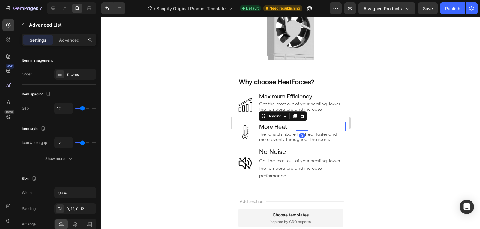
click at [273, 130] on p "More Heat" at bounding box center [302, 127] width 86 height 8
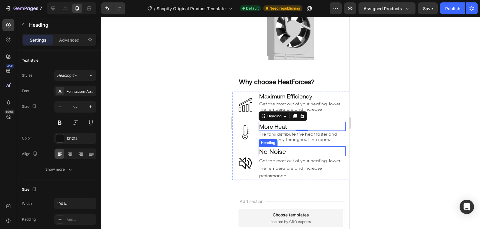
click at [285, 156] on p "No Noise" at bounding box center [302, 151] width 86 height 9
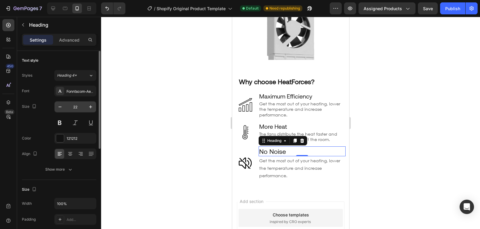
click at [54, 107] on div "22" at bounding box center [75, 106] width 42 height 11
click at [60, 106] on icon "button" at bounding box center [60, 107] width 6 height 6
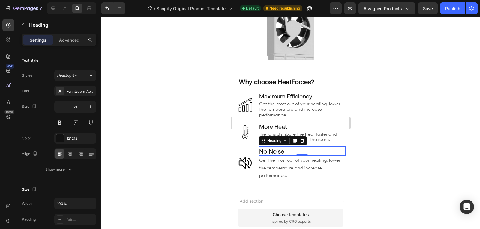
type input "20"
click at [386, 178] on div at bounding box center [290, 123] width 379 height 213
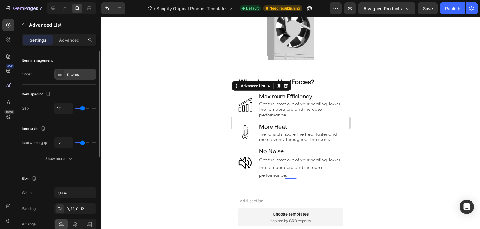
click at [69, 75] on div "3 items" at bounding box center [81, 74] width 28 height 5
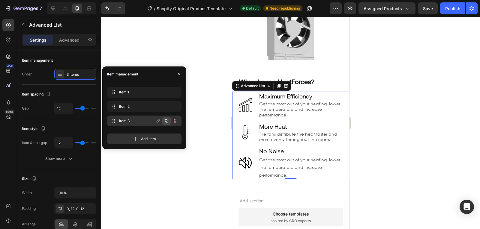
click at [164, 121] on button "button" at bounding box center [166, 121] width 8 height 8
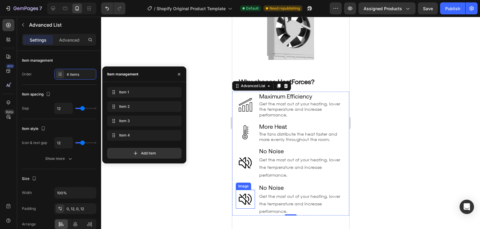
click at [240, 199] on img at bounding box center [244, 199] width 19 height 19
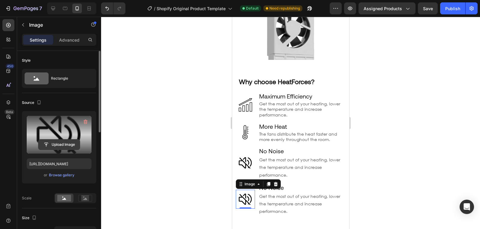
click at [68, 142] on input "file" at bounding box center [58, 145] width 41 height 10
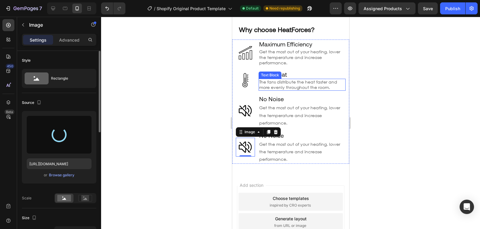
scroll to position [761, 0]
click at [297, 136] on h2 "No Noise" at bounding box center [301, 135] width 87 height 9
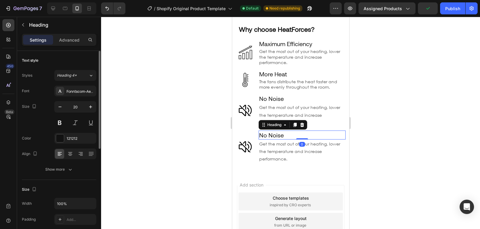
click at [297, 136] on h2 "No Noise" at bounding box center [301, 135] width 87 height 9
click at [297, 136] on p "No Noise" at bounding box center [302, 135] width 86 height 8
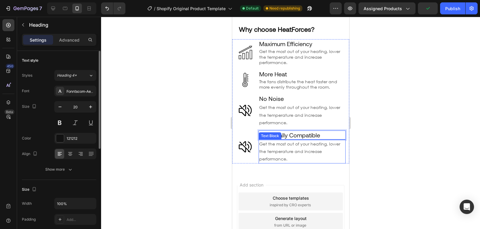
click at [277, 148] on p "Get the most out of your heating, lower the temperature and increase performanc…" at bounding box center [302, 151] width 86 height 23
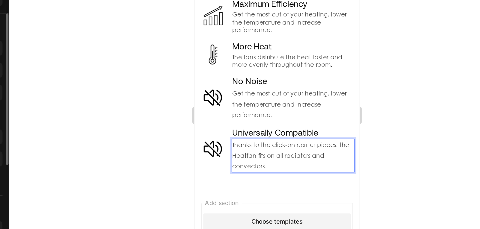
click at [237, 101] on p "Thanks to the click-on corner pieces, the Heatfan fits on all radiators and con…" at bounding box center [264, 100] width 86 height 23
click at [371, 160] on div at bounding box center [290, 123] width 379 height 213
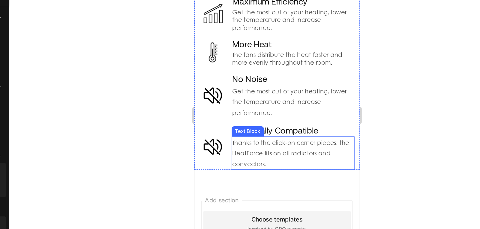
scroll to position [738, 0]
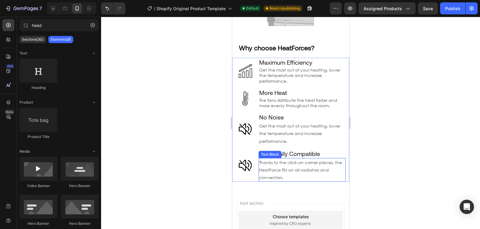
click at [299, 174] on p "Thanks to the click-on corner pieces, the HeatForce fits on all radiators and c…" at bounding box center [302, 170] width 86 height 23
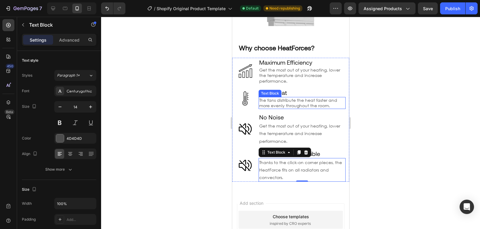
click at [278, 106] on p "The fans distribute the heat faster and more evenly throughout the room." at bounding box center [302, 103] width 86 height 11
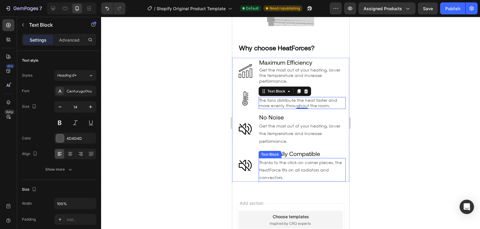
click at [314, 175] on p "Thanks to the click-on corner pieces, the HeatForce fits on all radiators and c…" at bounding box center [302, 170] width 86 height 23
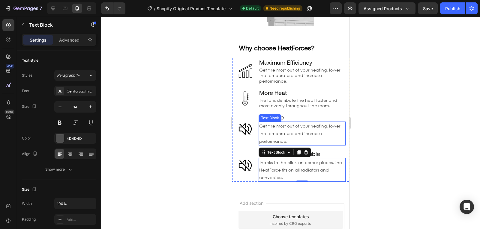
click at [280, 142] on p "Get the most out of your heating, lower the temperature and increase performanc…" at bounding box center [302, 133] width 86 height 23
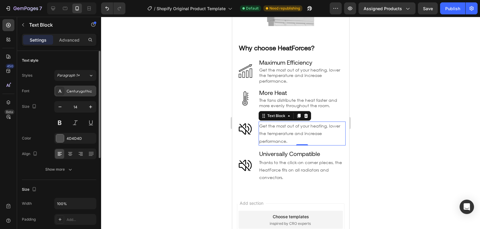
click at [76, 91] on div "Centurygothic" at bounding box center [81, 91] width 28 height 5
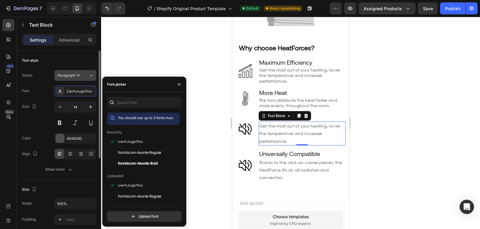
click at [71, 79] on button "Paragraph 1*" at bounding box center [75, 75] width 42 height 11
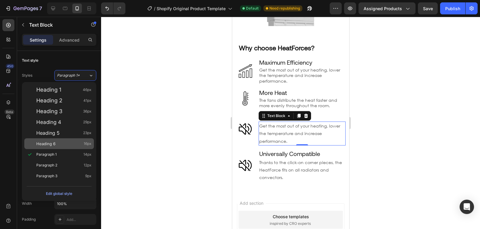
click at [65, 143] on div "Heading 6 16px" at bounding box center [63, 144] width 55 height 6
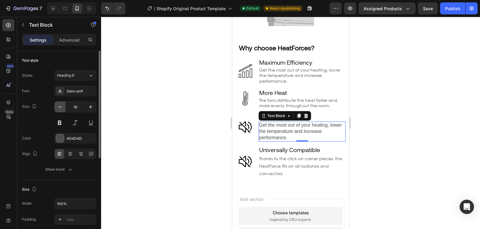
click at [61, 106] on icon "button" at bounding box center [60, 107] width 6 height 6
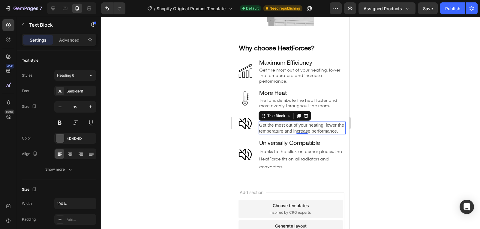
type input "14"
click at [283, 167] on p "Thanks to the click-on corner pieces, the HeatForce fits on all radiators and c…" at bounding box center [302, 158] width 86 height 23
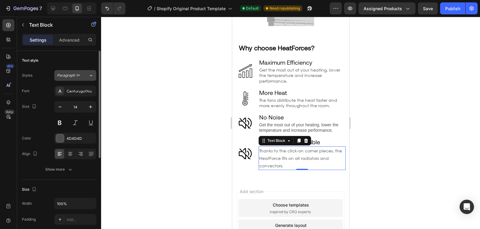
click at [69, 74] on span "Paragraph 1*" at bounding box center [68, 75] width 23 height 5
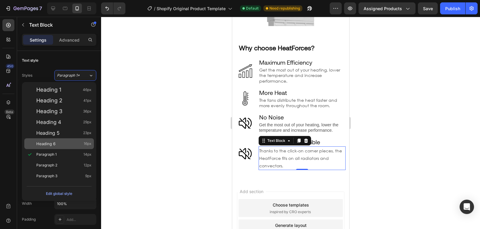
click at [64, 141] on div "Heading 6 16px" at bounding box center [59, 144] width 70 height 11
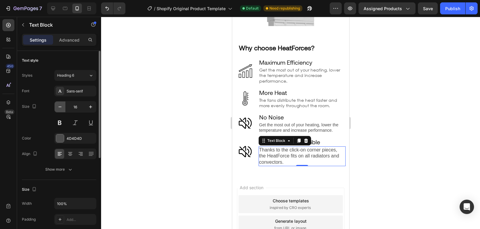
click at [61, 107] on icon "button" at bounding box center [59, 107] width 3 height 1
type input "14"
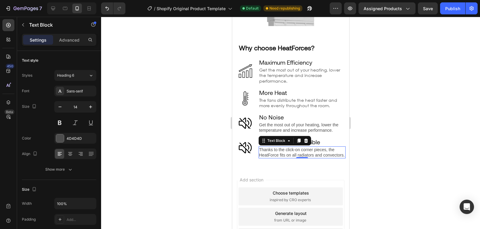
click at [389, 132] on div at bounding box center [290, 123] width 379 height 213
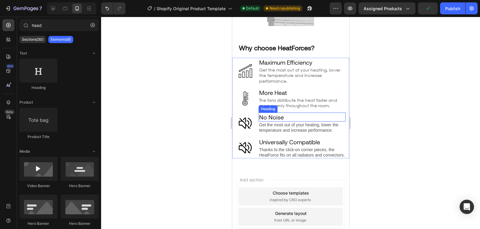
click at [271, 121] on p "No Noise" at bounding box center [302, 117] width 86 height 8
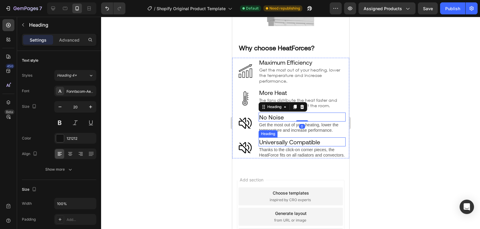
click at [301, 144] on p "Universally Compatible" at bounding box center [302, 142] width 86 height 8
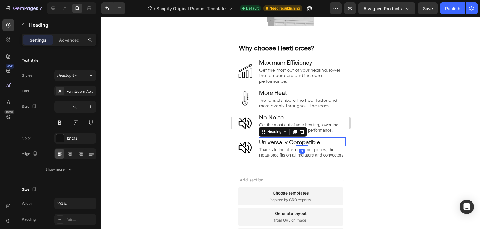
click at [195, 138] on div at bounding box center [290, 123] width 379 height 213
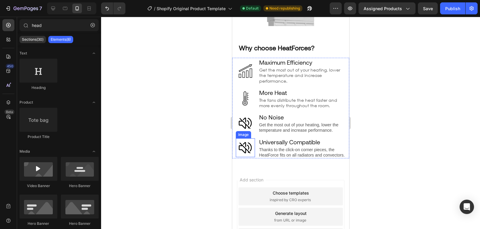
click at [247, 154] on img at bounding box center [244, 148] width 19 height 19
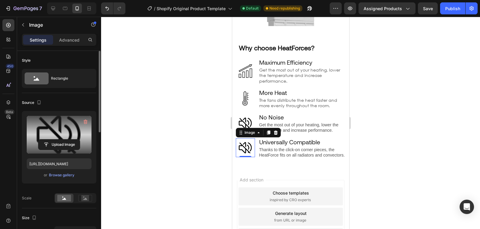
click at [69, 134] on label at bounding box center [59, 135] width 65 height 38
click at [69, 140] on input "file" at bounding box center [58, 145] width 41 height 10
type input "[URL][DOMAIN_NAME]"
click at [360, 136] on div at bounding box center [290, 123] width 379 height 213
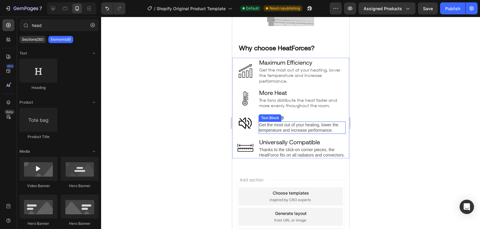
click at [282, 133] on p "Get the most out of your heating, lower the temperature and increase performanc…" at bounding box center [302, 127] width 86 height 11
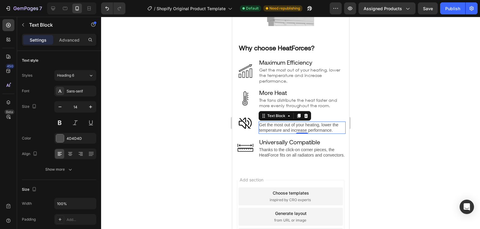
click at [278, 133] on p "Get the most out of your heating, lower the temperature and increase performanc…" at bounding box center [302, 127] width 86 height 11
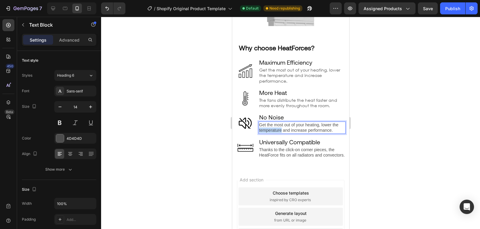
click at [278, 133] on p "Get the most out of your heating, lower the temperature and increase performanc…" at bounding box center [302, 127] width 86 height 11
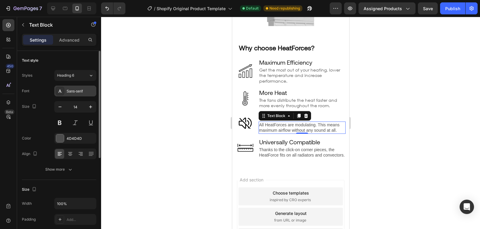
click at [83, 93] on div "Sans-serif" at bounding box center [81, 91] width 28 height 5
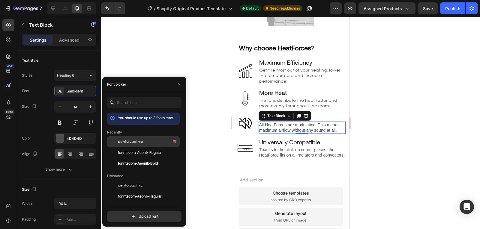
click at [133, 142] on span "centurygothic" at bounding box center [130, 141] width 25 height 5
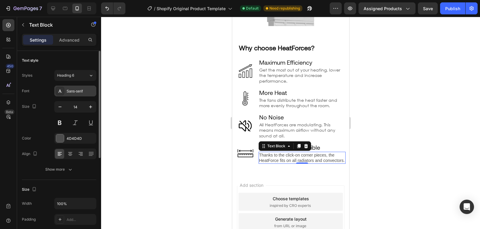
click at [69, 89] on div "Sans-serif" at bounding box center [81, 91] width 28 height 5
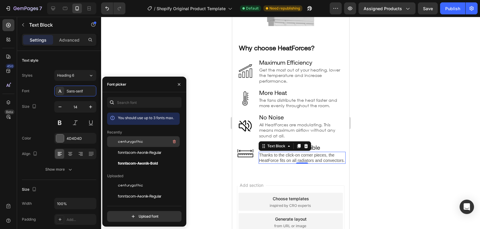
click at [132, 142] on span "centurygothic" at bounding box center [130, 141] width 25 height 5
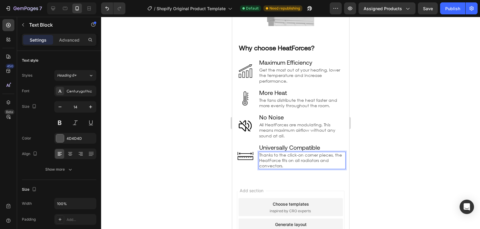
click at [272, 163] on p "Thanks to the click-on corner pieces, the HeatForce fits on all radiators and c…" at bounding box center [302, 161] width 86 height 16
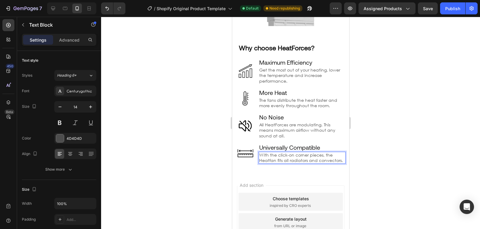
click at [267, 163] on p "With the click-on corner pieces, the Heatfan fits all radiators and convectors." at bounding box center [302, 158] width 86 height 11
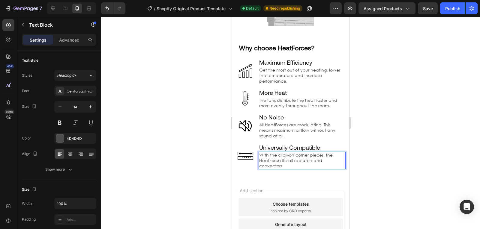
click at [214, 172] on div at bounding box center [290, 123] width 379 height 213
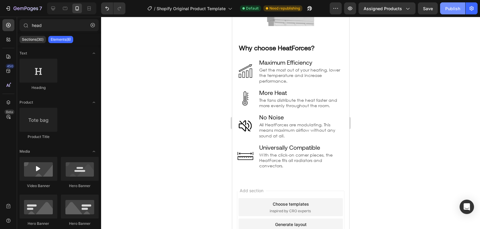
click at [449, 10] on div "Publish" at bounding box center [452, 8] width 15 height 6
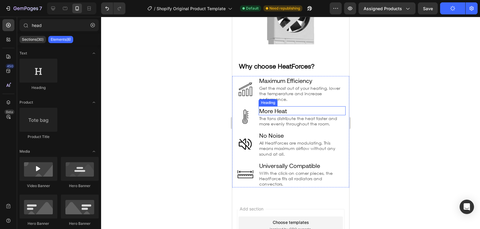
scroll to position [717, 0]
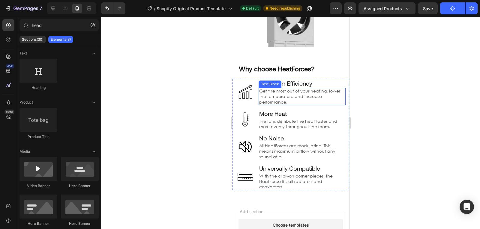
click at [276, 86] on div "Text Block" at bounding box center [269, 84] width 20 height 5
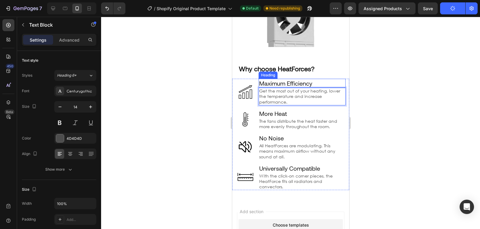
click at [318, 86] on h2 "Maximum Efficiency" at bounding box center [301, 83] width 87 height 9
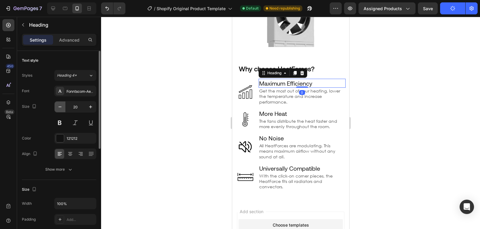
click at [58, 110] on button "button" at bounding box center [60, 107] width 11 height 11
type input "19"
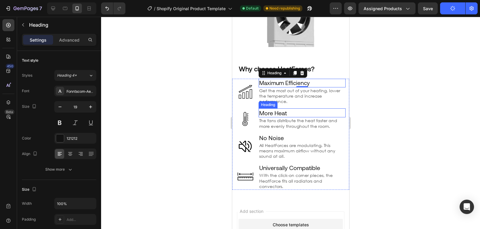
click at [281, 117] on p "More Heat" at bounding box center [302, 113] width 86 height 8
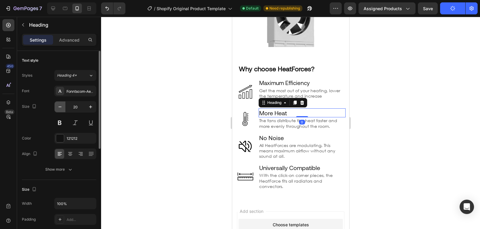
click at [63, 109] on button "button" at bounding box center [60, 107] width 11 height 11
type input "19"
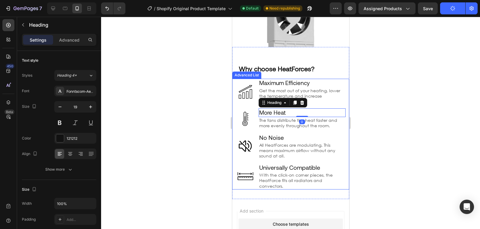
click at [276, 141] on p "No Noise" at bounding box center [302, 138] width 86 height 8
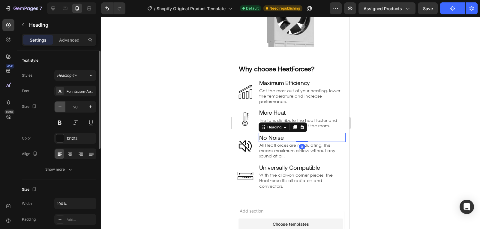
click at [63, 106] on icon "button" at bounding box center [60, 107] width 6 height 6
type input "19"
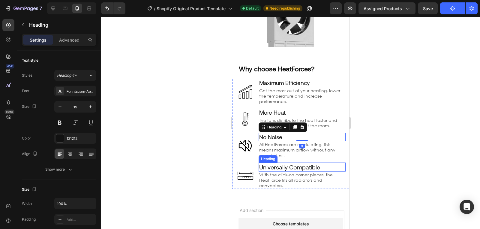
click at [285, 171] on p "Universally Compatible" at bounding box center [302, 167] width 86 height 8
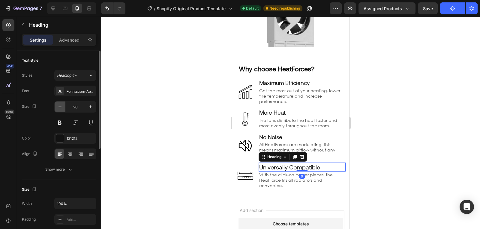
click at [59, 108] on icon "button" at bounding box center [60, 107] width 6 height 6
type input "19"
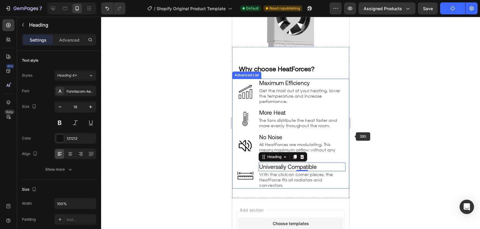
click at [393, 145] on div at bounding box center [290, 123] width 379 height 213
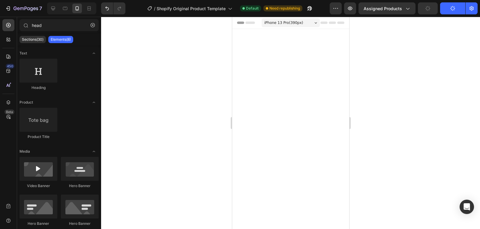
scroll to position [717, 0]
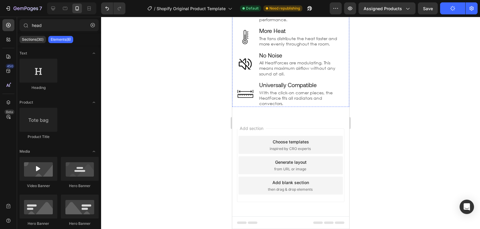
click at [272, 6] on h2 "Maximum Efficiency" at bounding box center [301, 1] width 87 height 9
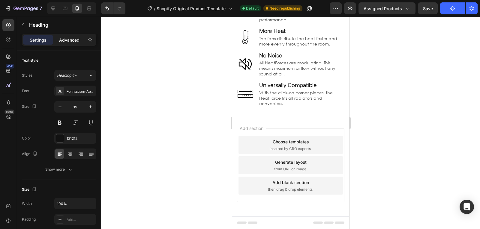
click at [77, 39] on p "Advanced" at bounding box center [69, 40] width 20 height 6
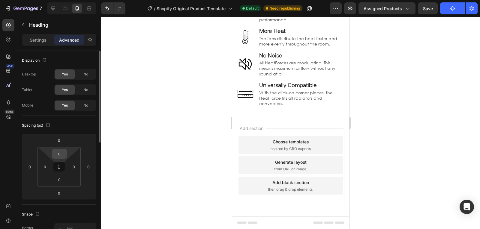
click at [60, 154] on input "0" at bounding box center [59, 154] width 12 height 9
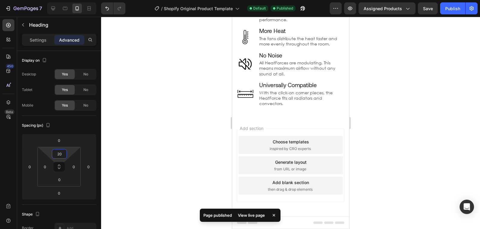
type input "2"
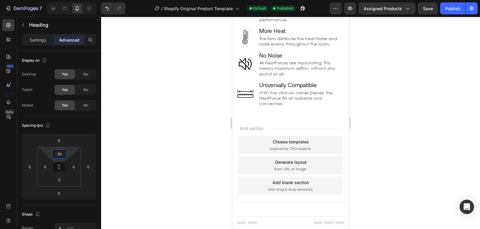
type input "3"
type input "20"
click at [301, 35] on p "More Heat" at bounding box center [302, 30] width 86 height 7
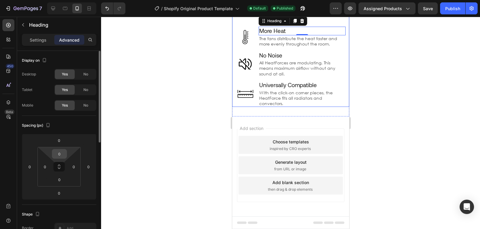
click at [59, 157] on input "0" at bounding box center [59, 154] width 12 height 9
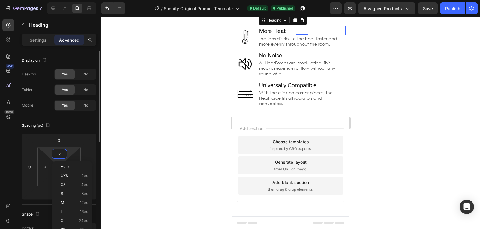
type input "20"
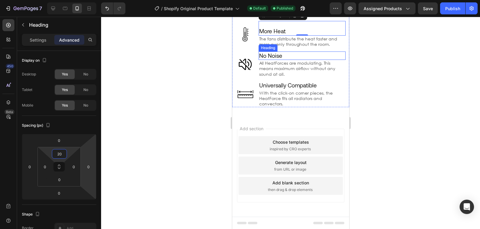
click at [292, 60] on p "No Noise" at bounding box center [302, 55] width 86 height 7
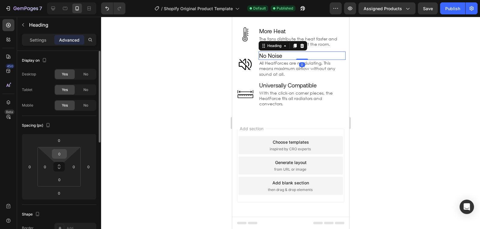
click at [61, 157] on input "0" at bounding box center [59, 154] width 12 height 9
type input "20"
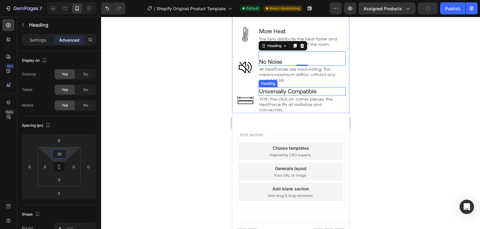
click at [297, 95] on p "Universally Compatible" at bounding box center [302, 91] width 86 height 7
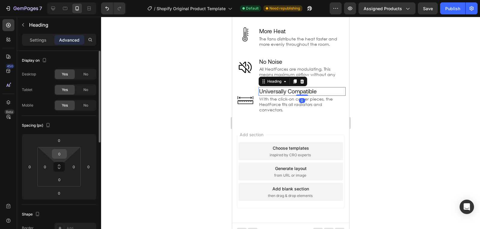
click at [58, 155] on input "0" at bounding box center [59, 154] width 12 height 9
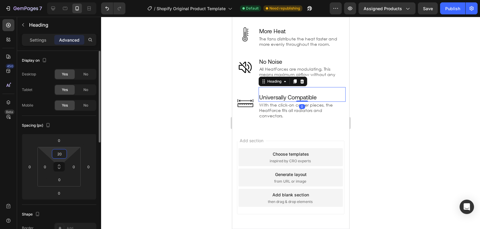
type input "20"
click at [334, 36] on div "More Heat Heading" at bounding box center [301, 28] width 87 height 15
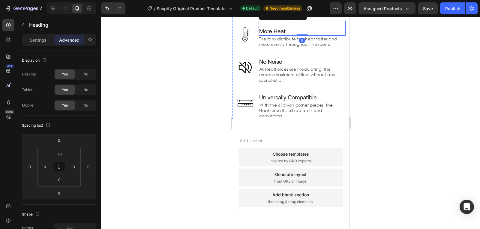
click at [339, 17] on p "Get the most out of your heating, lower the temperature and increase performanc…" at bounding box center [302, 9] width 86 height 16
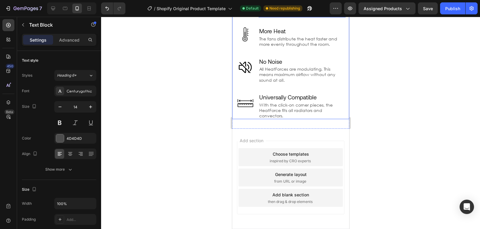
click at [340, 116] on ul "Image Maximum Efficiency Heading Get the most out of your heating, lower the te…" at bounding box center [290, 52] width 110 height 134
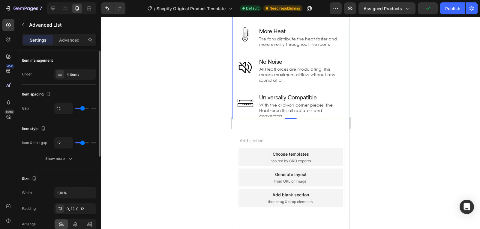
click at [80, 109] on input "range" at bounding box center [85, 108] width 21 height 1
type input "2"
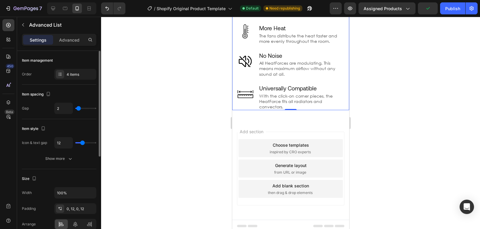
type input "1"
type input "0"
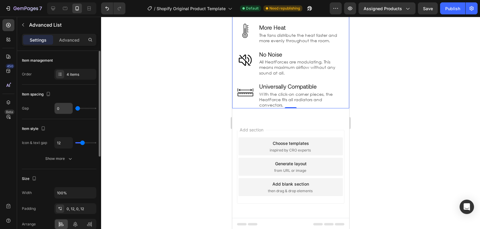
drag, startPoint x: 80, startPoint y: 109, endPoint x: 64, endPoint y: 108, distance: 16.5
type input "0"
click at [75, 108] on input "range" at bounding box center [85, 108] width 21 height 1
click at [448, 16] on div "7 / Shopify Original Product Template Default Need republishing Preview Assigne…" at bounding box center [240, 8] width 480 height 17
click at [456, 8] on div "Publish" at bounding box center [452, 8] width 15 height 6
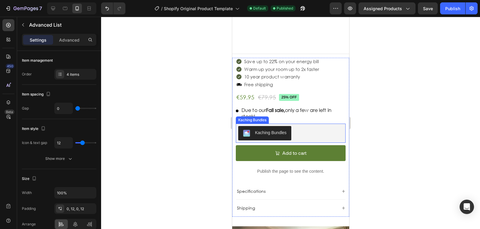
scroll to position [171, 0]
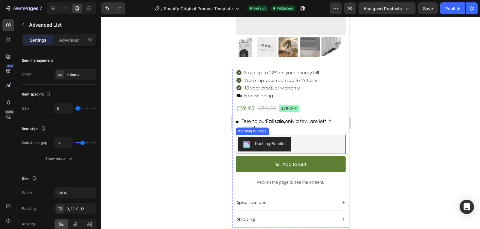
click at [277, 141] on div "Kaching Bundles" at bounding box center [270, 144] width 31 height 6
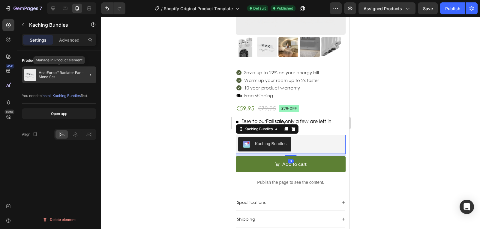
click at [52, 78] on p "HeatForce™ Radiator Fan - Mono Set" at bounding box center [66, 75] width 55 height 8
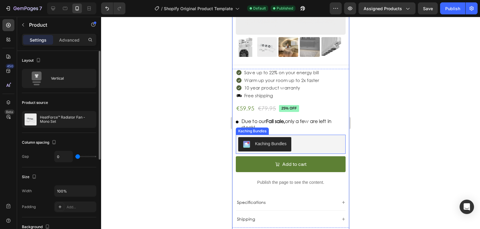
click at [266, 141] on div "Kaching Bundles" at bounding box center [270, 144] width 31 height 6
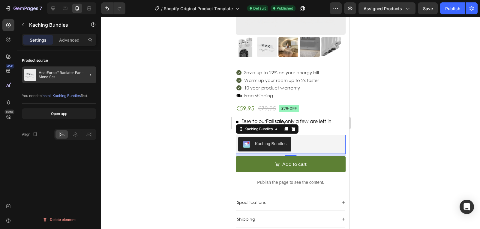
click at [89, 80] on div at bounding box center [87, 75] width 17 height 17
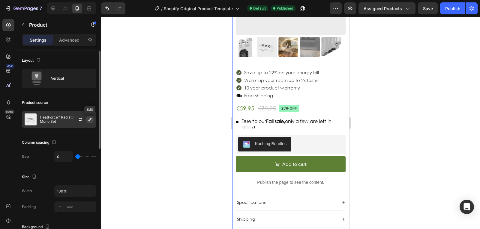
click at [88, 120] on icon "button" at bounding box center [90, 119] width 5 height 5
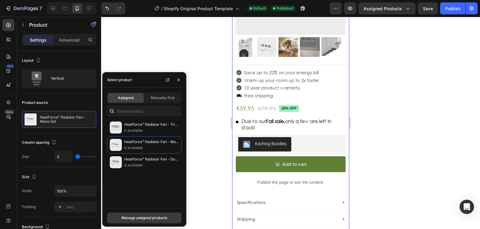
click at [154, 217] on div "Manage assigned products" at bounding box center [144, 218] width 46 height 5
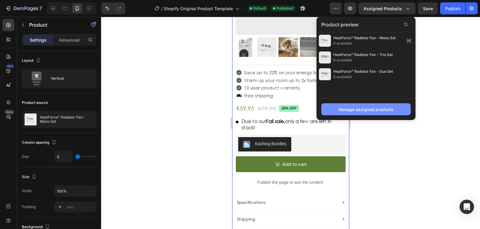
click at [375, 107] on div "Manage assigned products" at bounding box center [365, 109] width 55 height 6
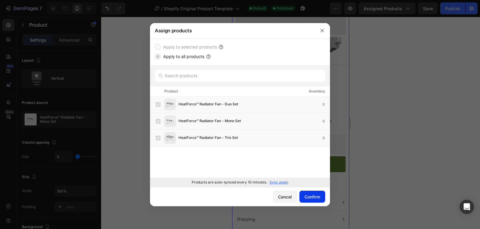
click at [316, 200] on button "Confirm" at bounding box center [312, 197] width 26 height 12
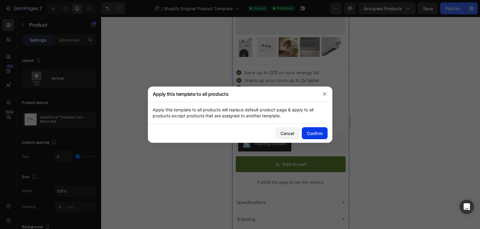
click at [310, 137] on button "Confirm" at bounding box center [315, 133] width 26 height 12
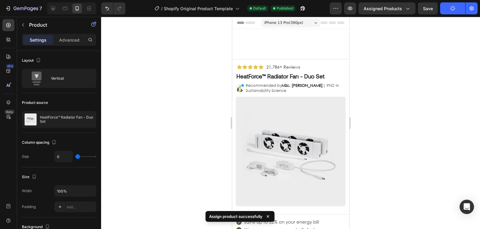
scroll to position [32, 0]
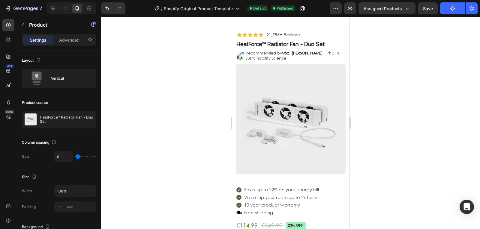
click at [257, 94] on img at bounding box center [290, 119] width 110 height 110
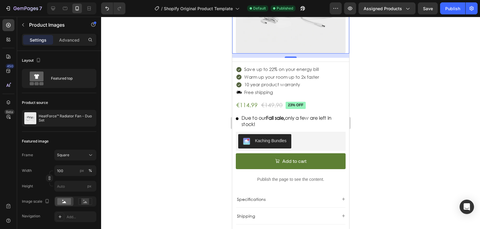
scroll to position [153, 0]
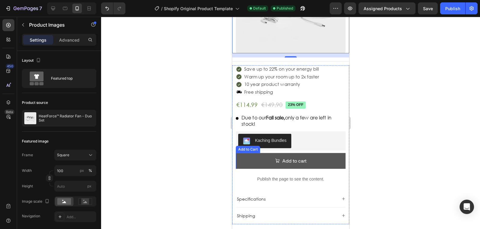
click at [260, 160] on button "Add to cart" at bounding box center [290, 161] width 110 height 16
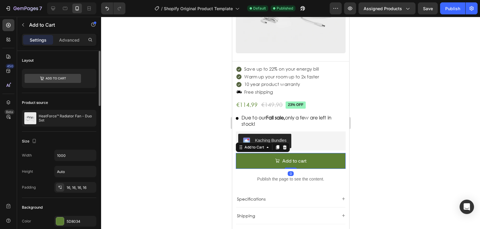
scroll to position [13, 0]
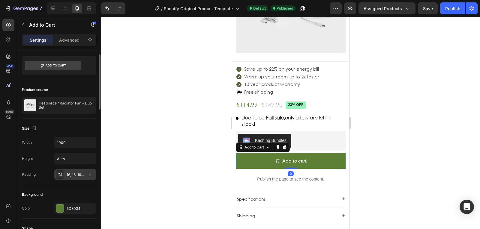
click at [82, 176] on div "16, 16, 16, 16" at bounding box center [75, 174] width 17 height 5
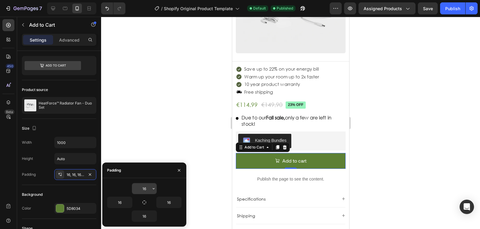
click at [137, 188] on input "16" at bounding box center [144, 189] width 25 height 11
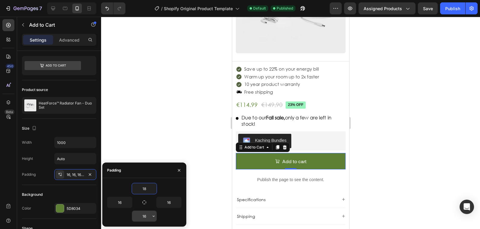
type input "18"
click at [147, 215] on input "16" at bounding box center [144, 216] width 25 height 11
click at [146, 202] on icon "button" at bounding box center [144, 203] width 4 height 4
type input "18"
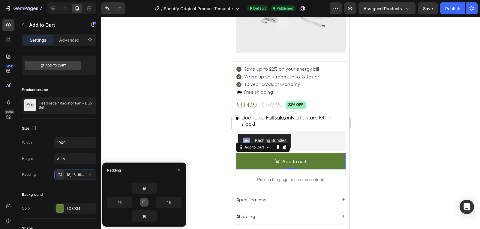
type input "18"
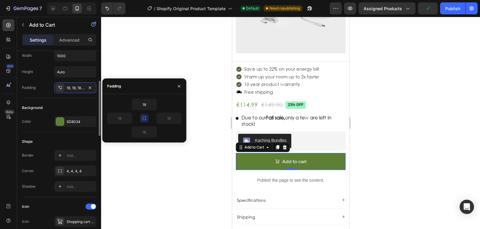
scroll to position [102, 0]
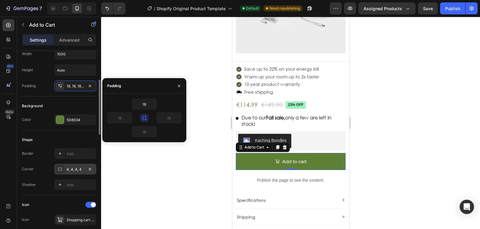
click at [75, 170] on div "4, 4, 4, 4" at bounding box center [75, 169] width 17 height 5
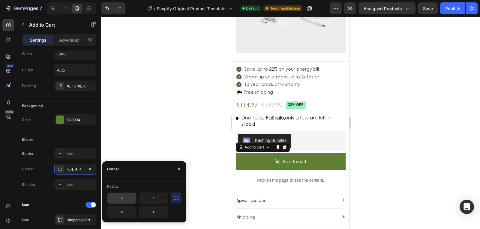
click at [127, 198] on input "4" at bounding box center [121, 198] width 29 height 11
type input "8"
click at [198, 158] on div at bounding box center [290, 123] width 379 height 213
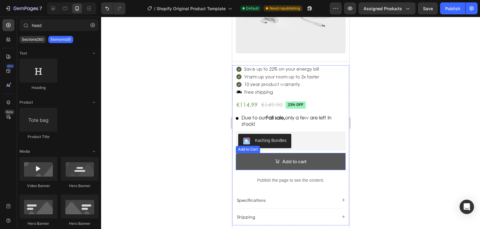
click at [243, 160] on button "Add to cart" at bounding box center [290, 161] width 110 height 17
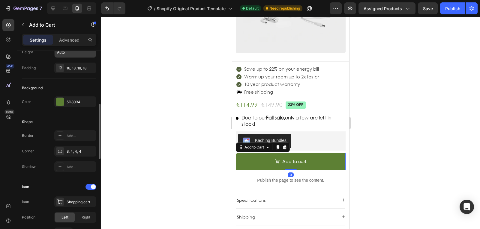
scroll to position [136, 0]
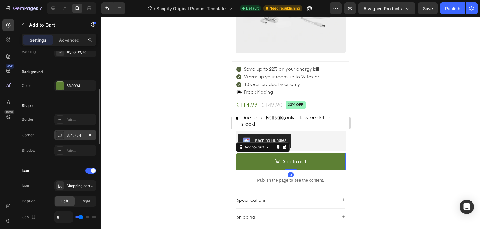
click at [76, 139] on div "8, 4, 4, 4" at bounding box center [75, 135] width 42 height 11
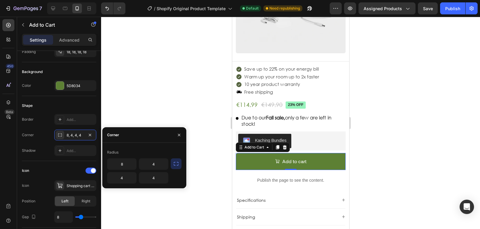
click at [175, 169] on button "button" at bounding box center [176, 164] width 11 height 11
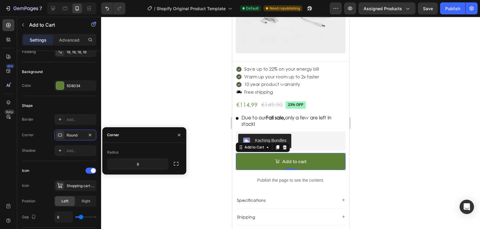
click at [167, 108] on div at bounding box center [290, 123] width 379 height 213
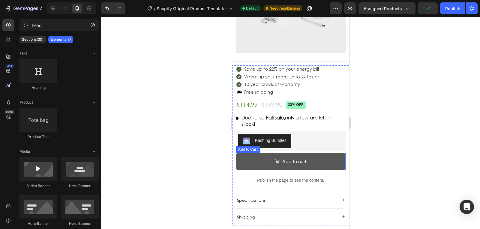
click at [251, 153] on button "Add to cart" at bounding box center [290, 161] width 110 height 17
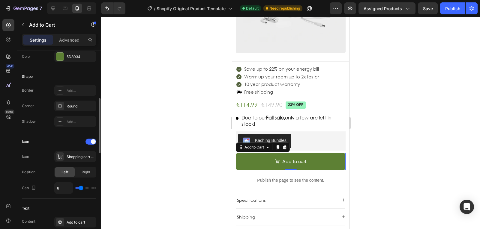
scroll to position [166, 0]
click at [71, 105] on div "Round" at bounding box center [75, 105] width 17 height 5
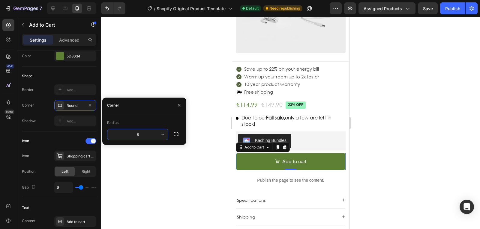
click at [142, 133] on input "8" at bounding box center [137, 134] width 61 height 11
type input "6"
click at [184, 176] on div at bounding box center [290, 123] width 379 height 213
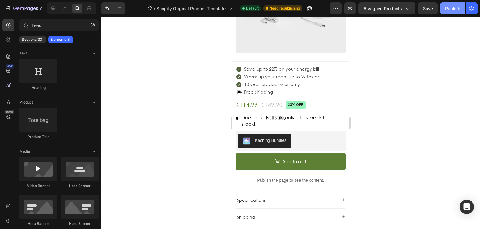
click at [451, 12] on button "Publish" at bounding box center [452, 8] width 25 height 12
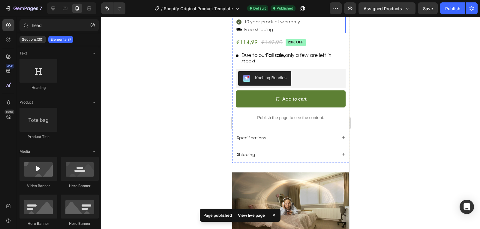
scroll to position [216, 0]
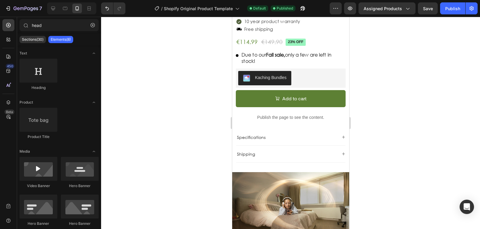
click at [145, 176] on div at bounding box center [290, 123] width 379 height 213
